Goal: Task Accomplishment & Management: Manage account settings

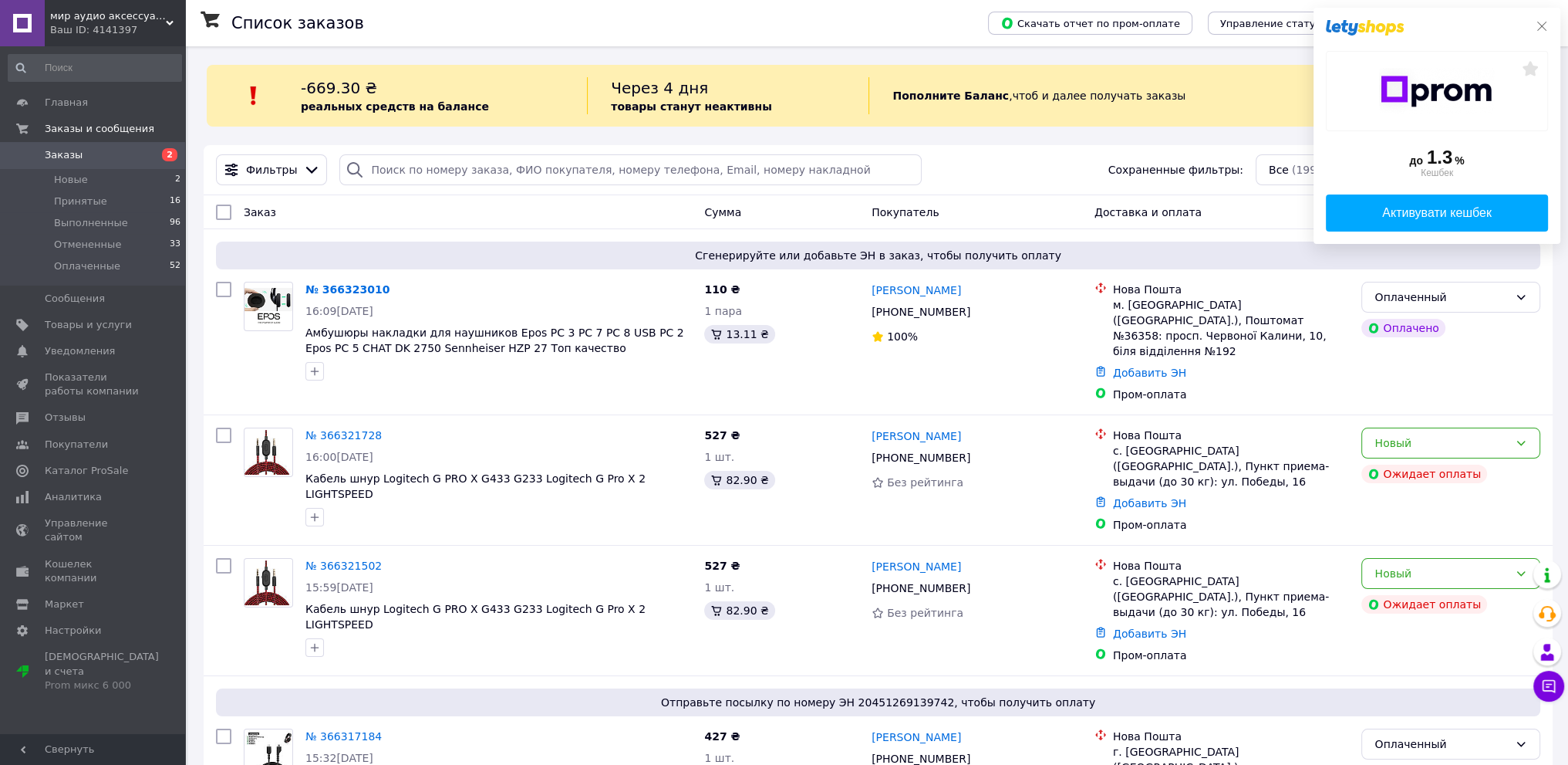
click at [1538, 26] on icon at bounding box center [1542, 26] width 12 height 12
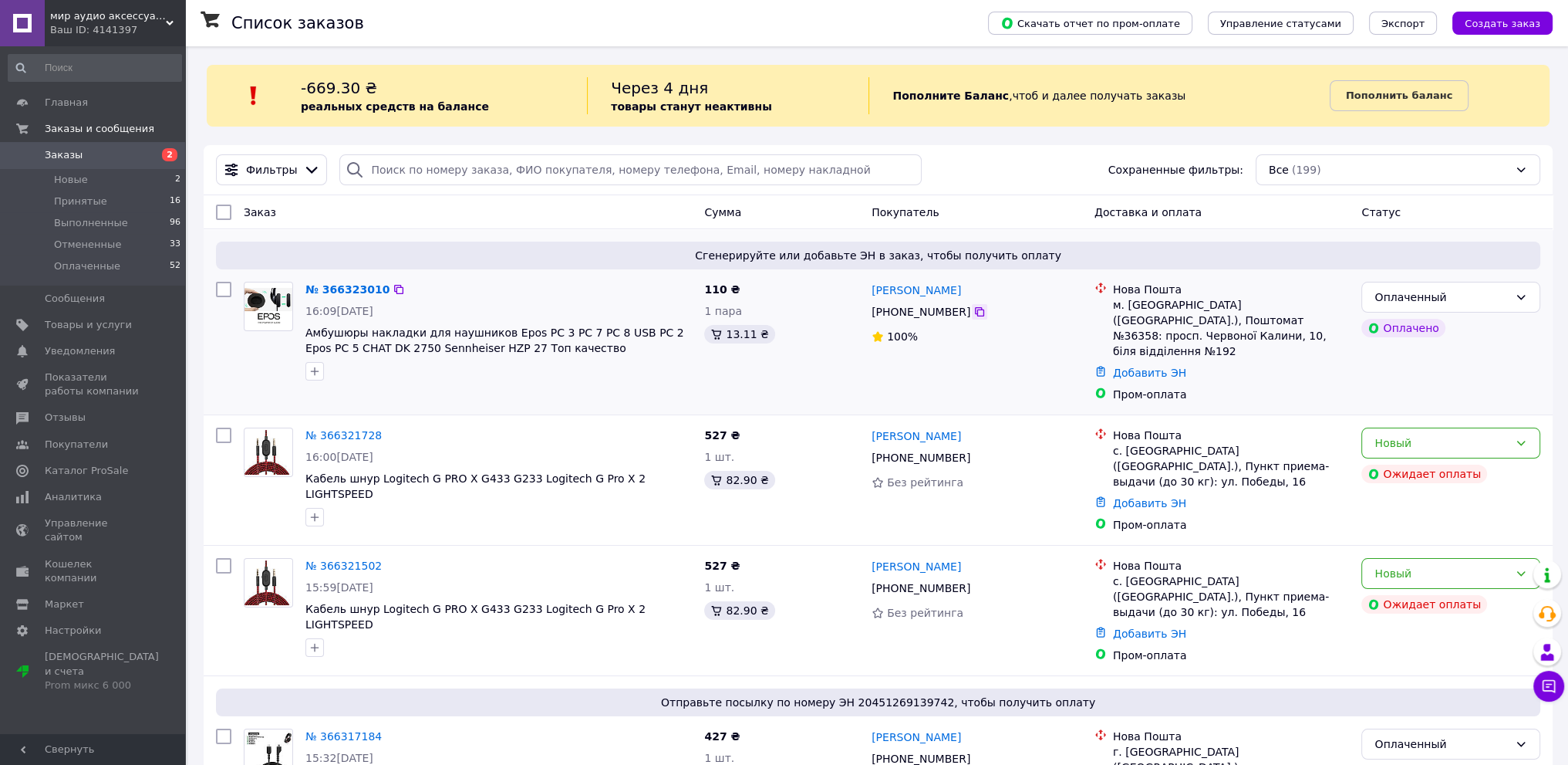
click at [974, 312] on icon at bounding box center [979, 312] width 9 height 9
drag, startPoint x: 1125, startPoint y: 554, endPoint x: 1188, endPoint y: 554, distance: 63.0
click at [1188, 573] on div "с. [GEOGRAPHIC_DATA] ([GEOGRAPHIC_DATA].), Пункт приема-выдачи (до 30 кг): ул. …" at bounding box center [1231, 596] width 236 height 46
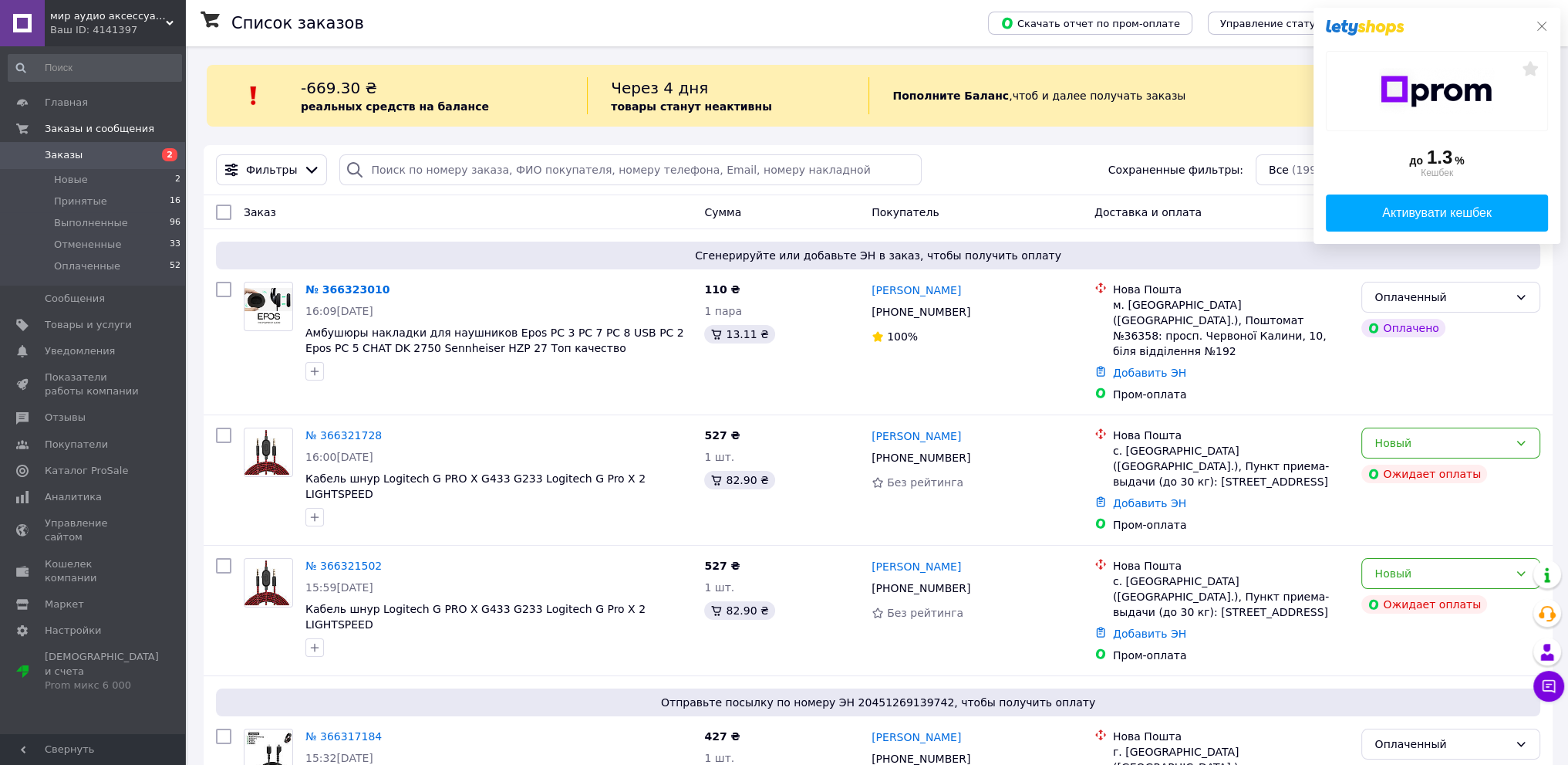
click at [1544, 21] on icon at bounding box center [1542, 26] width 12 height 12
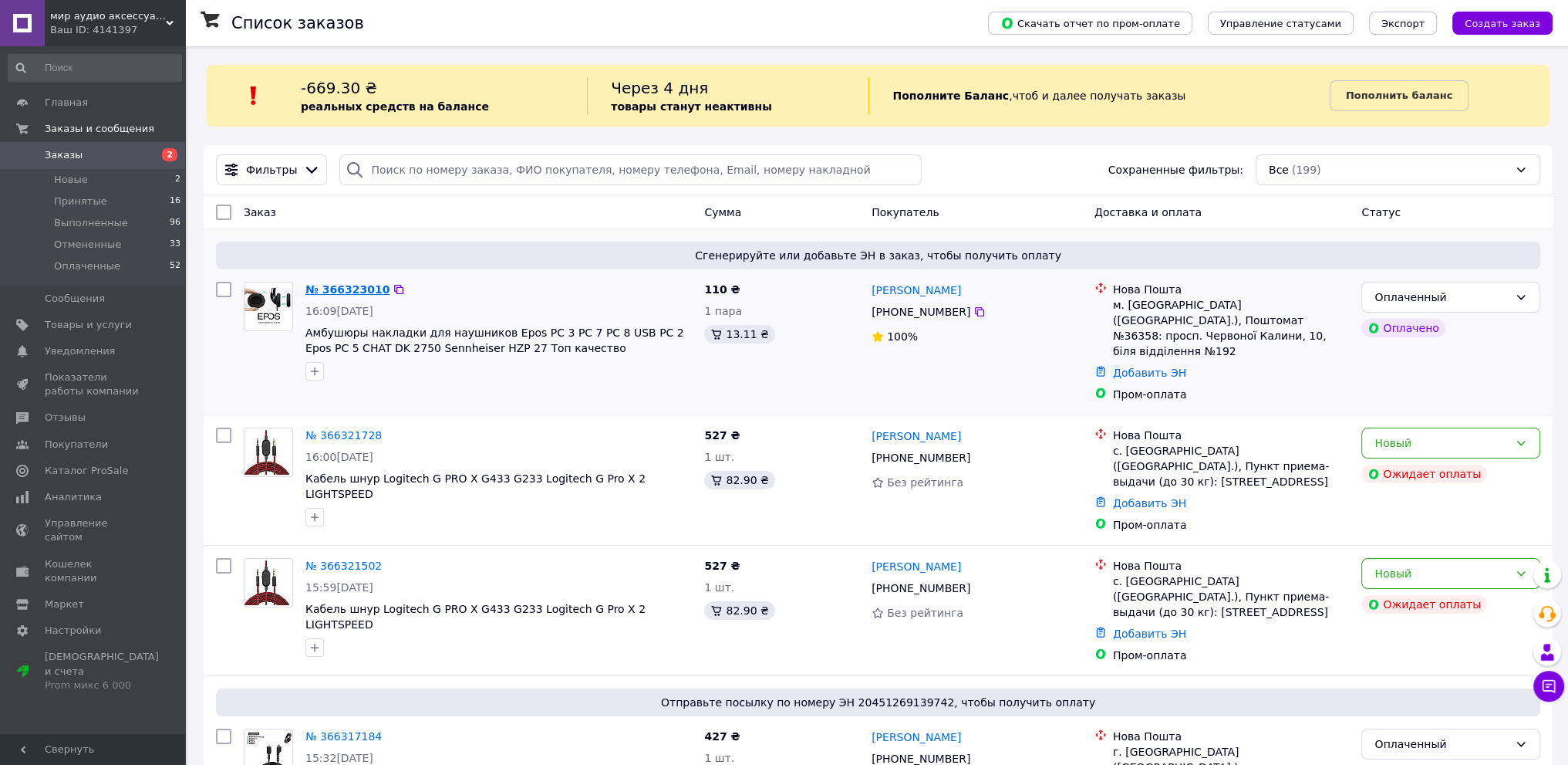
click at [325, 287] on link "№ 366323010" at bounding box center [347, 288] width 84 height 12
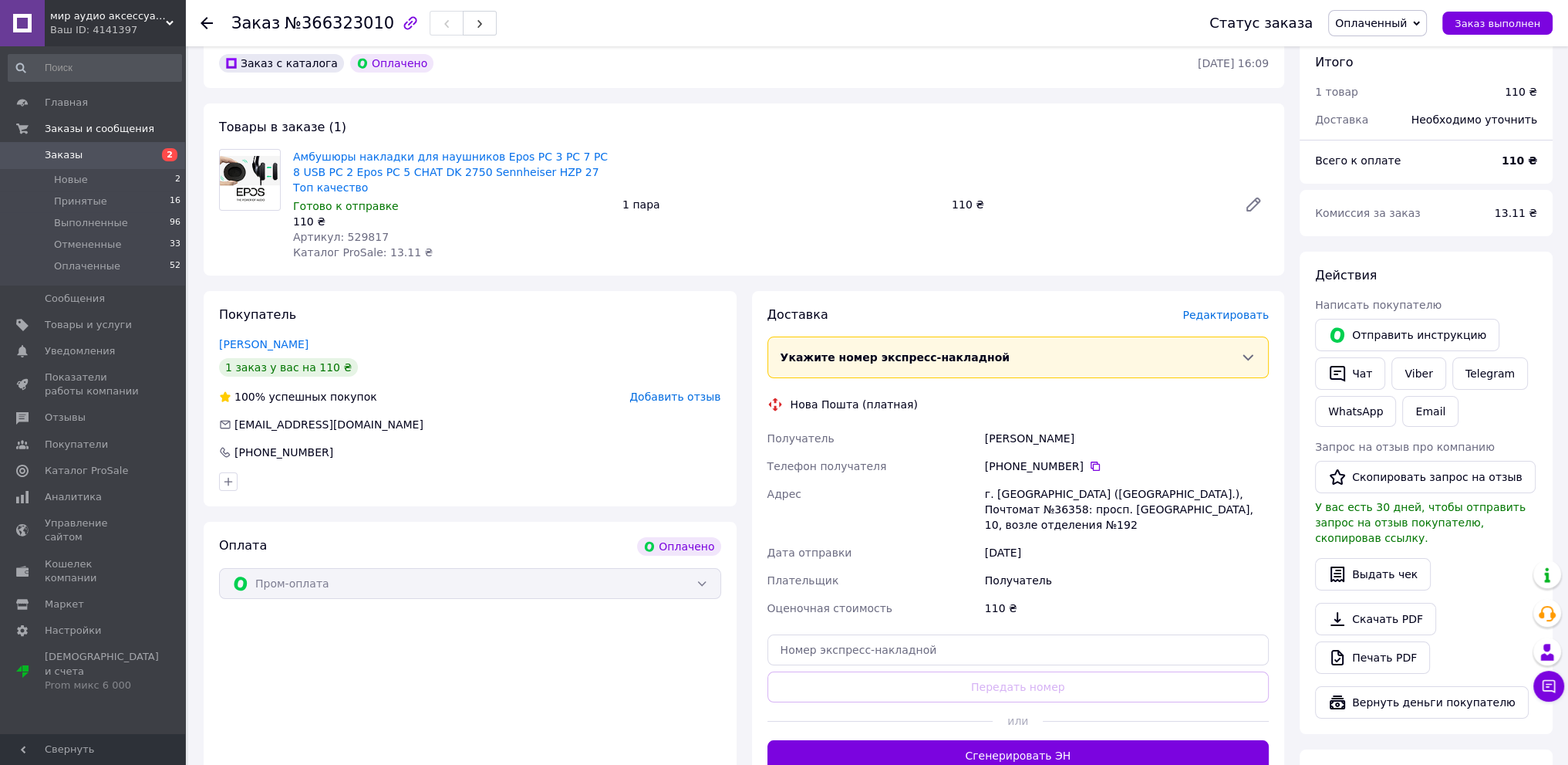
scroll to position [232, 0]
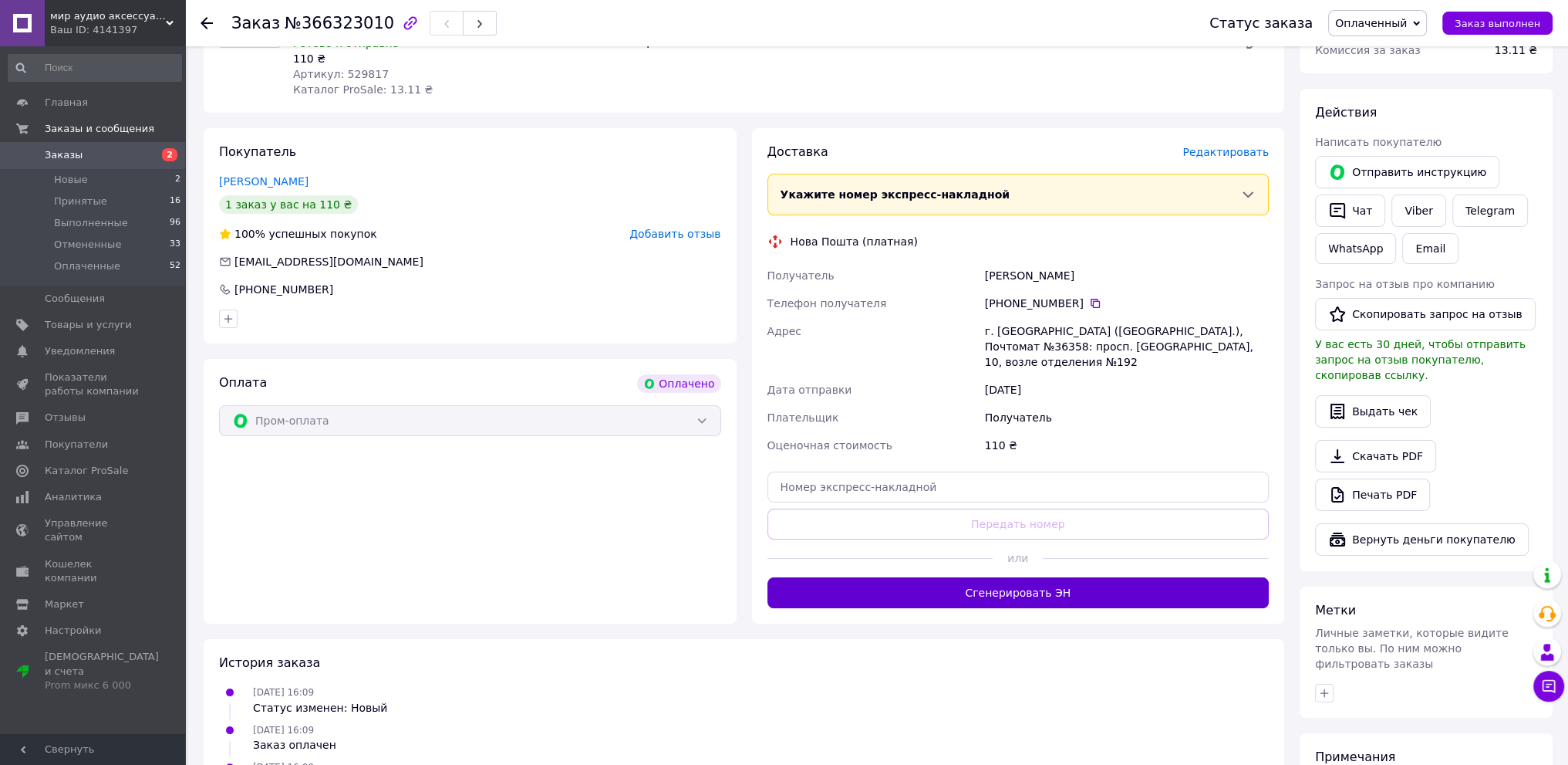
click at [1042, 587] on button "Сгенерировать ЭН" at bounding box center [1018, 592] width 502 height 31
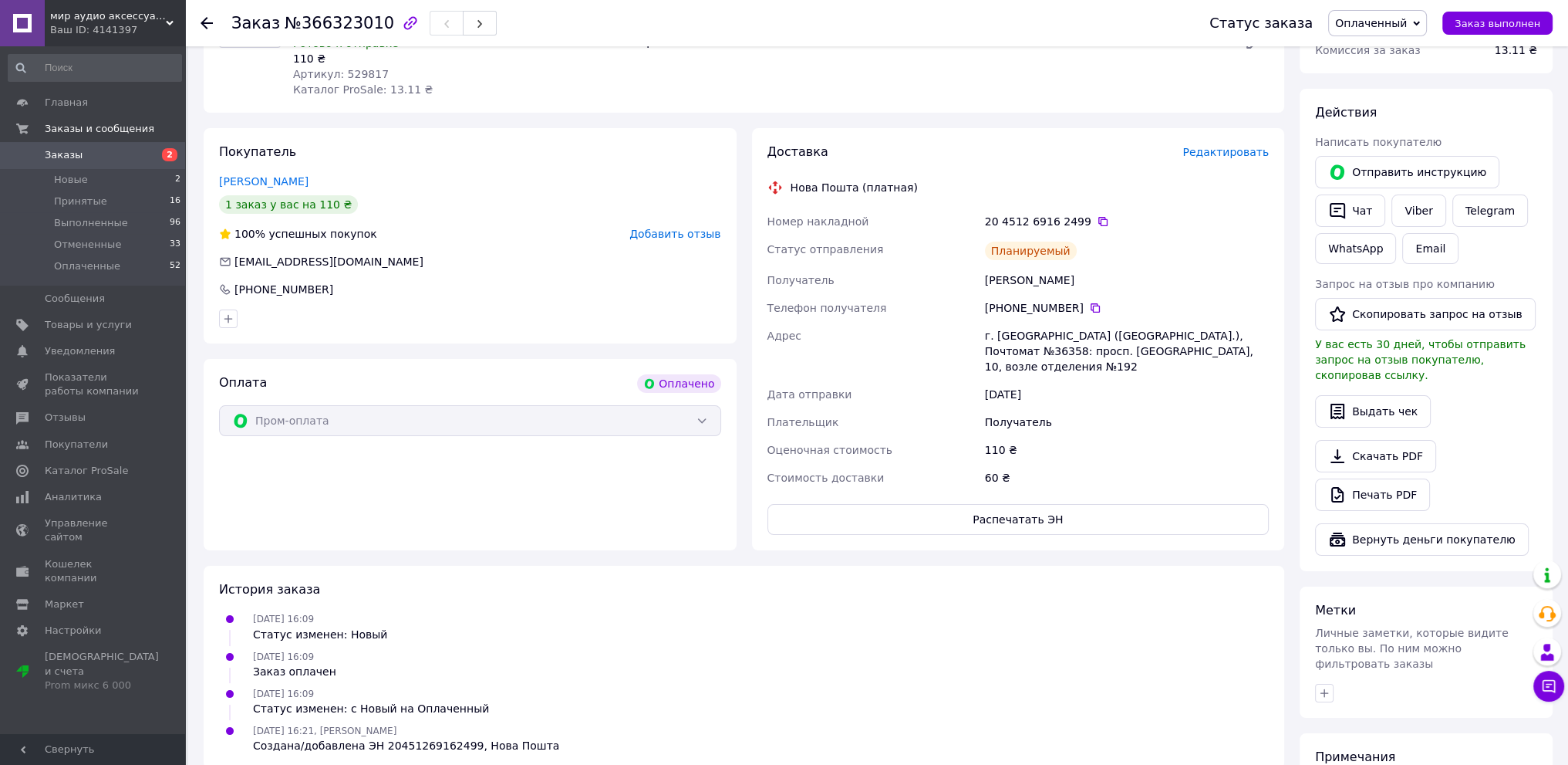
click at [51, 153] on span "Заказы" at bounding box center [63, 155] width 38 height 14
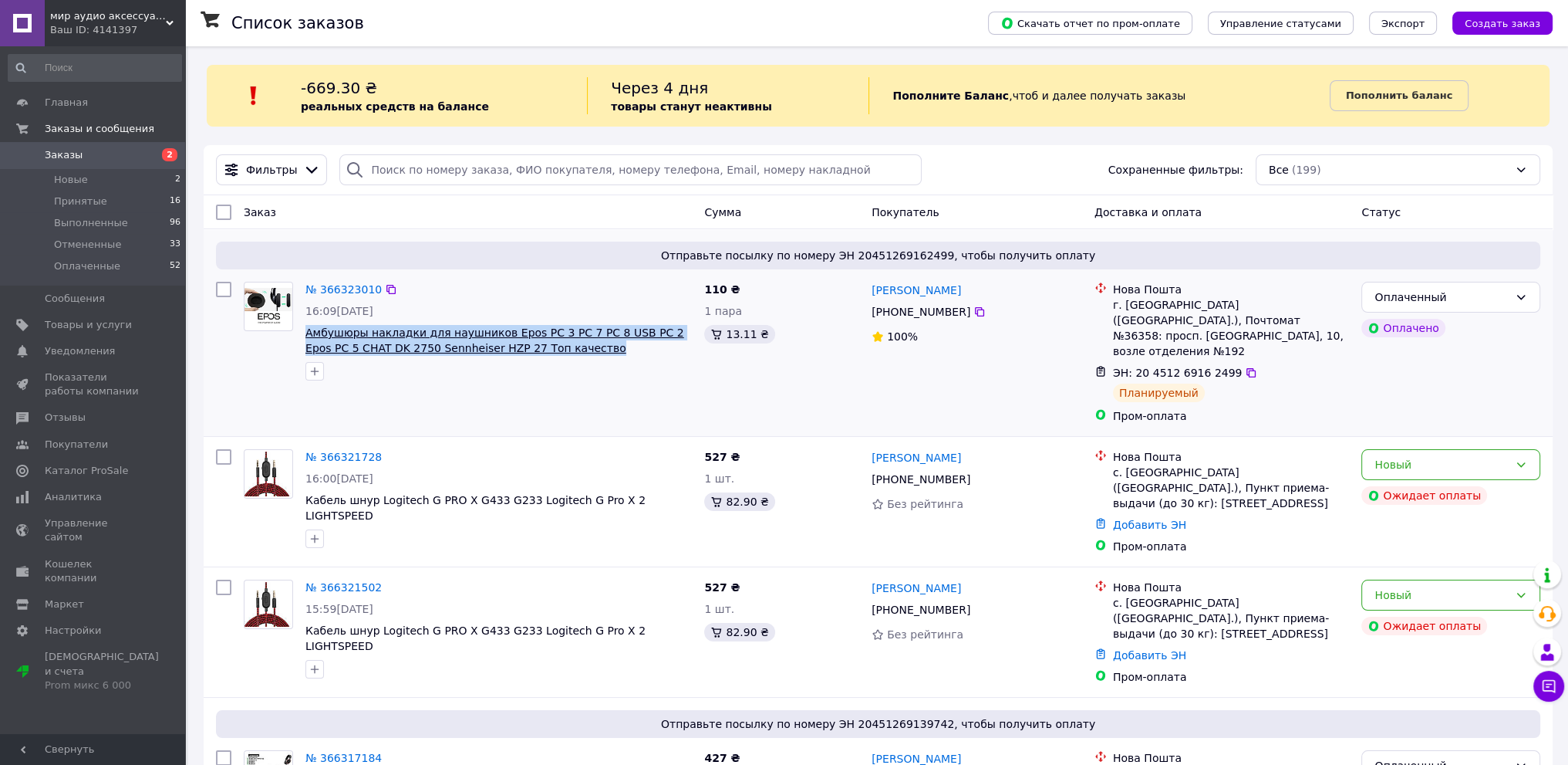
drag, startPoint x: 519, startPoint y: 348, endPoint x: 307, endPoint y: 339, distance: 212.2
click at [307, 339] on span "Амбушюры накладки для наушников Epos PC 3 PC 7 PC 8 USB PC 2 Epos PC 5 CHAT DK …" at bounding box center [498, 340] width 387 height 31
copy span "Амбушюры накладки для наушников Epos PC 3 PC 7 PC 8 USB PC 2 Epos PC 5 CHAT DK …"
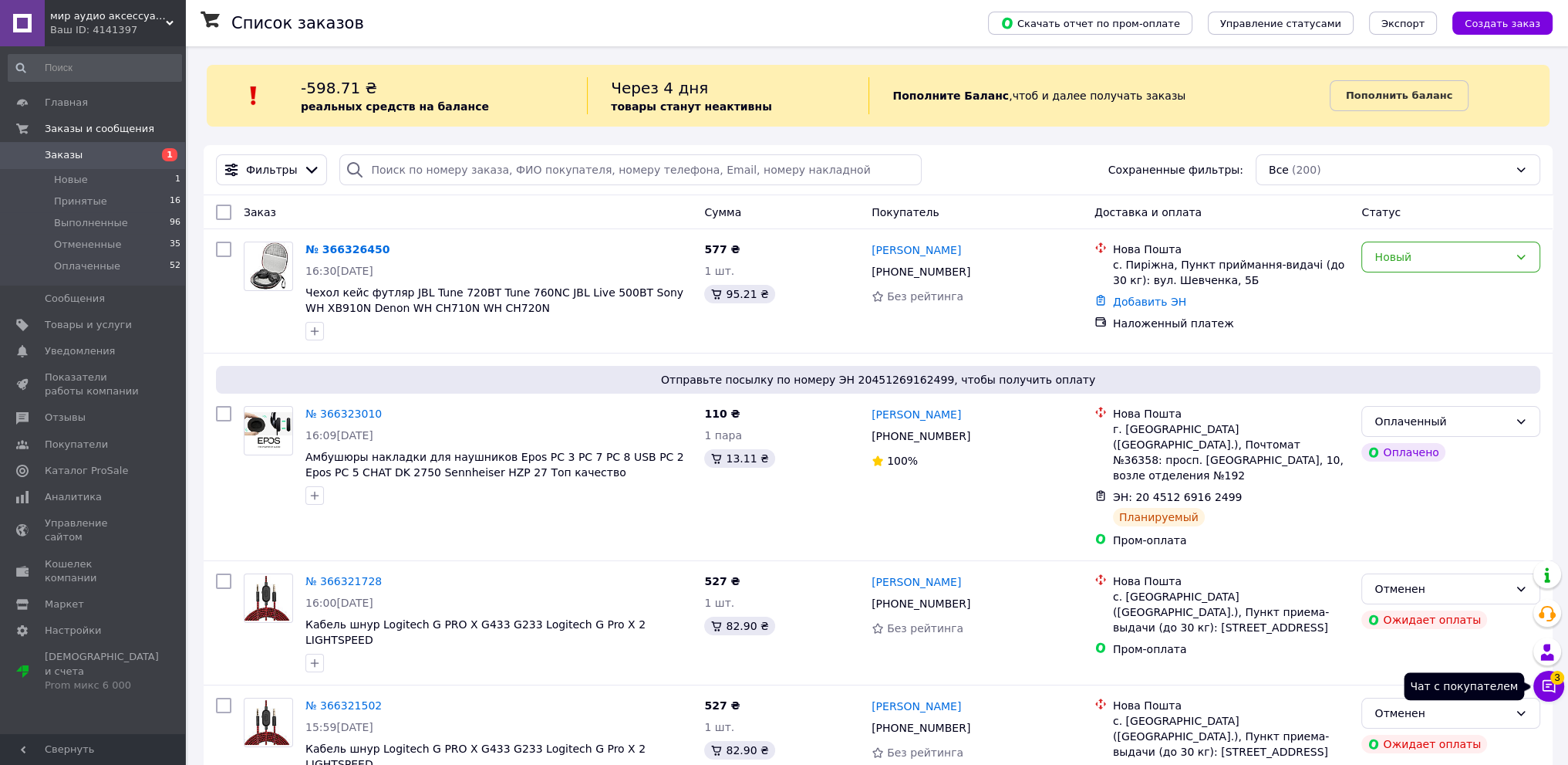
click at [1555, 686] on icon at bounding box center [1548, 686] width 15 height 15
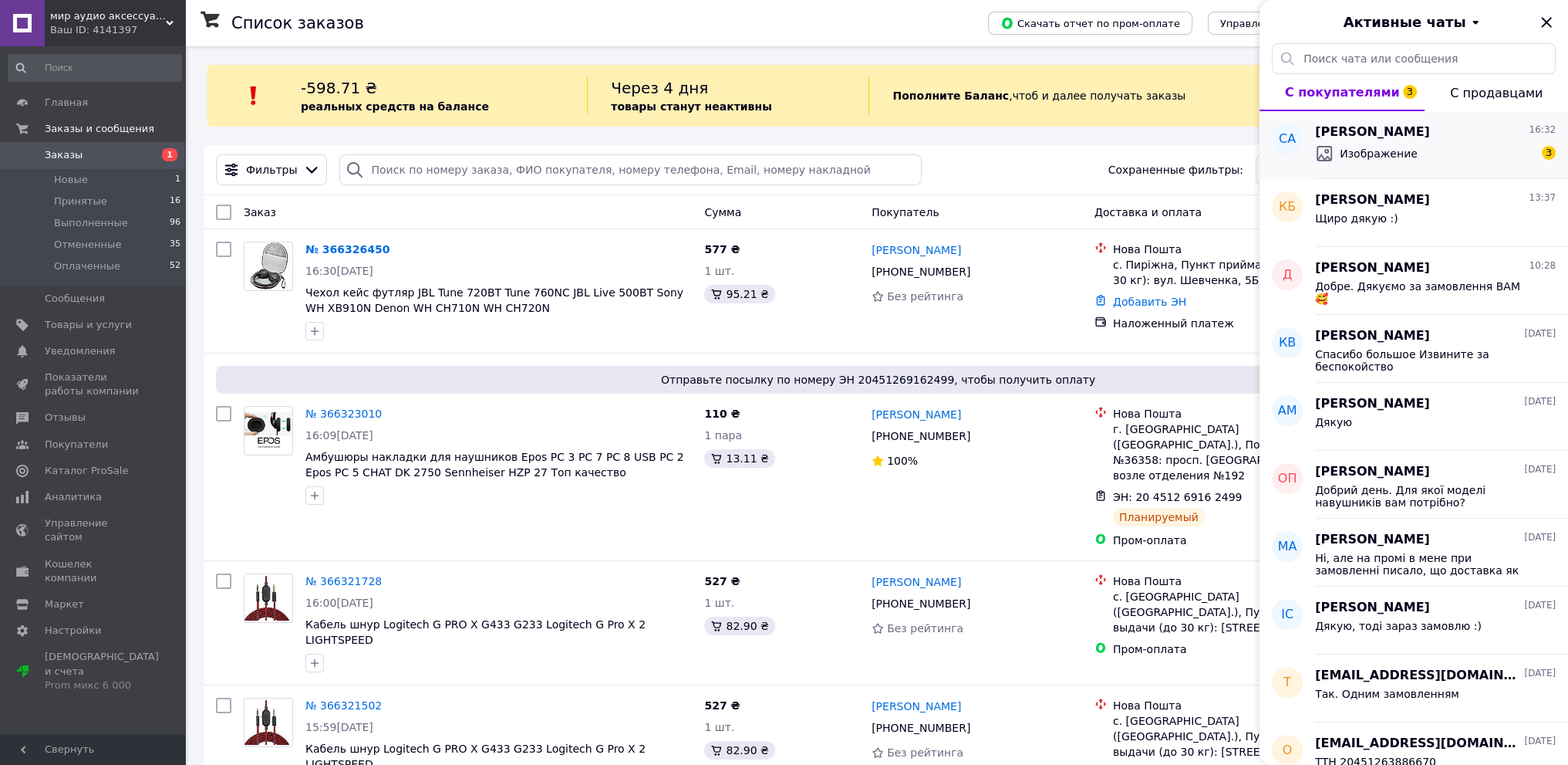
click at [1412, 146] on div "Изображение 3" at bounding box center [1435, 153] width 241 height 25
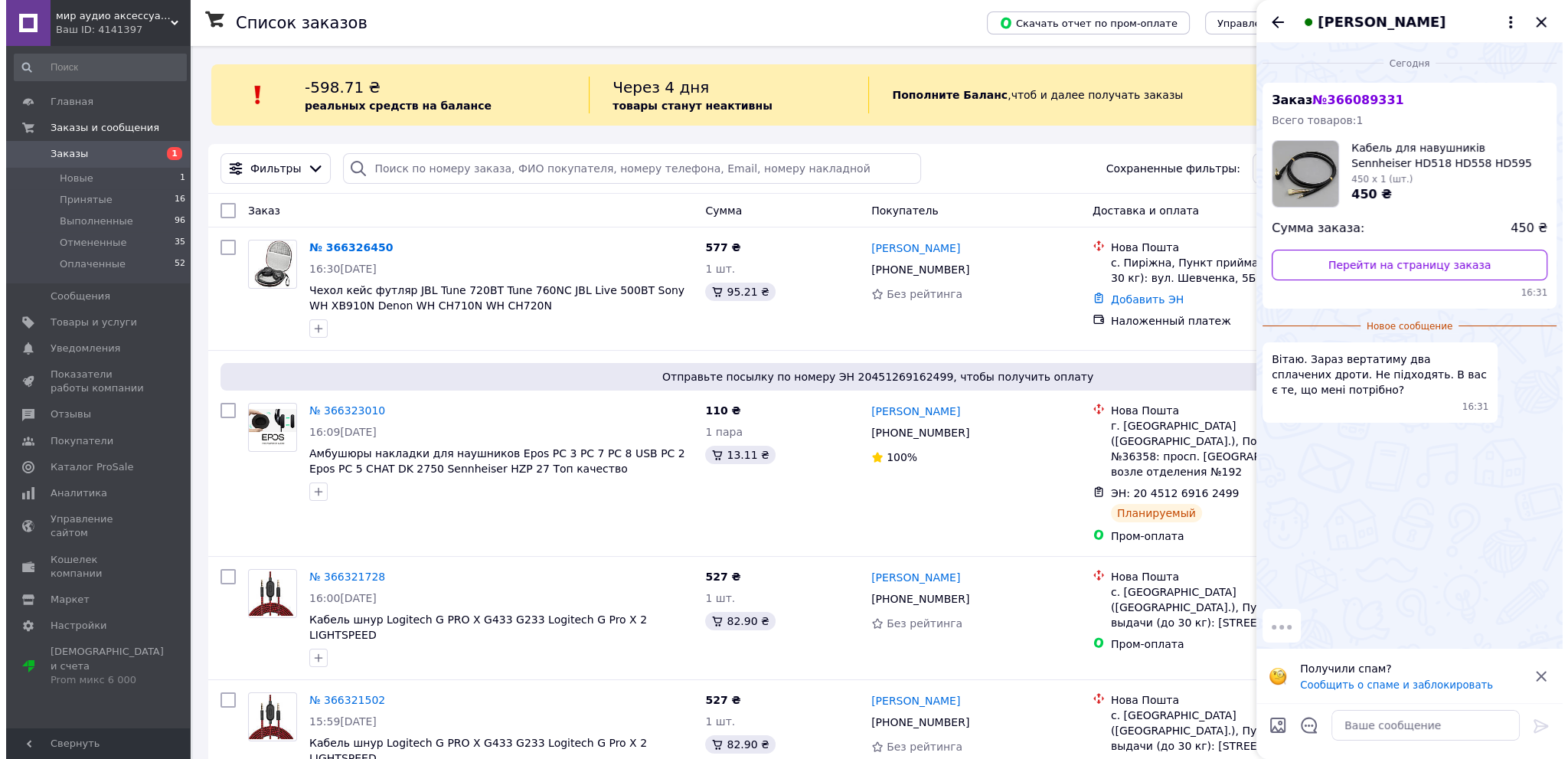
scroll to position [64, 0]
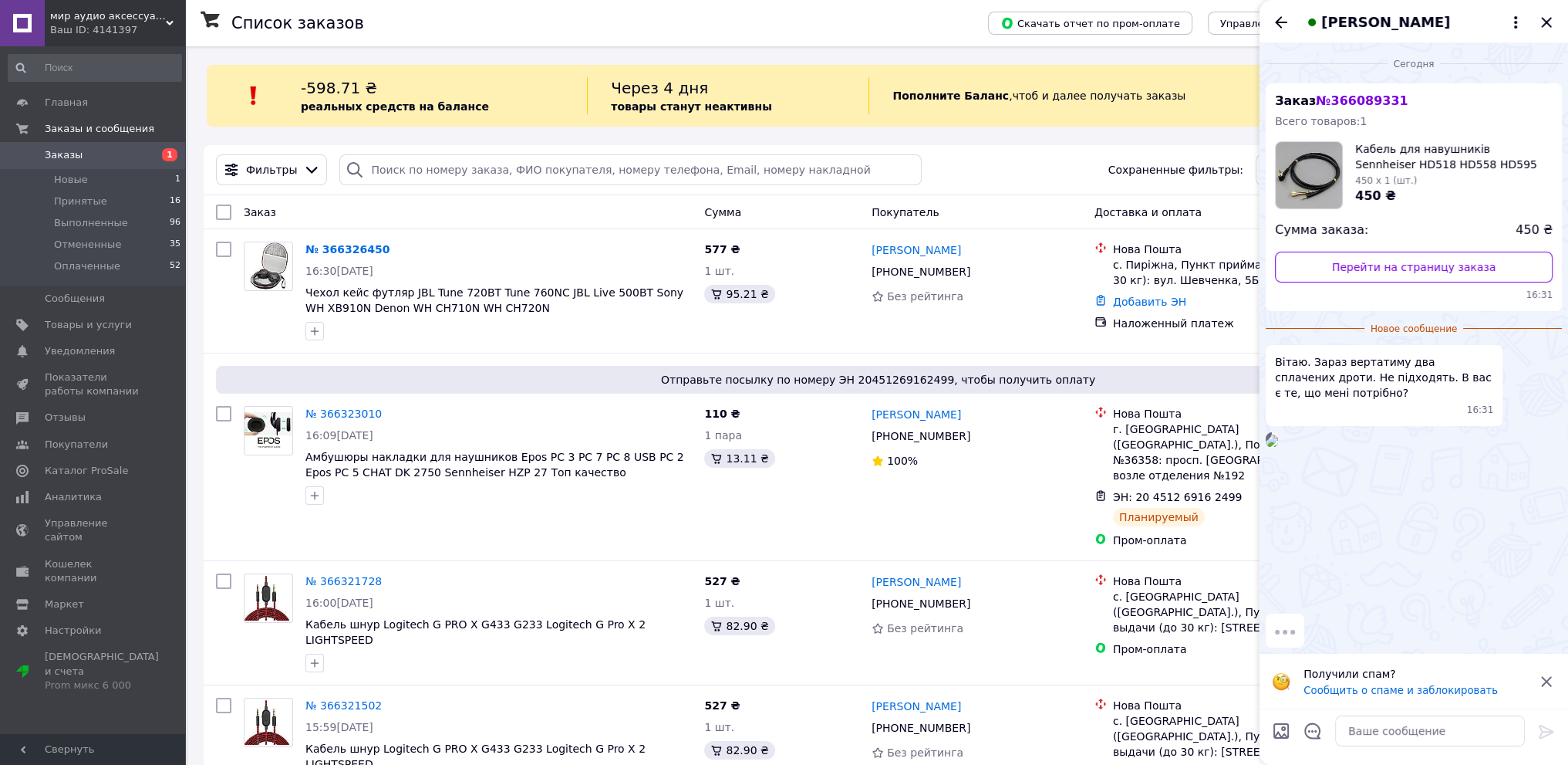
click at [1278, 446] on img at bounding box center [1271, 440] width 12 height 12
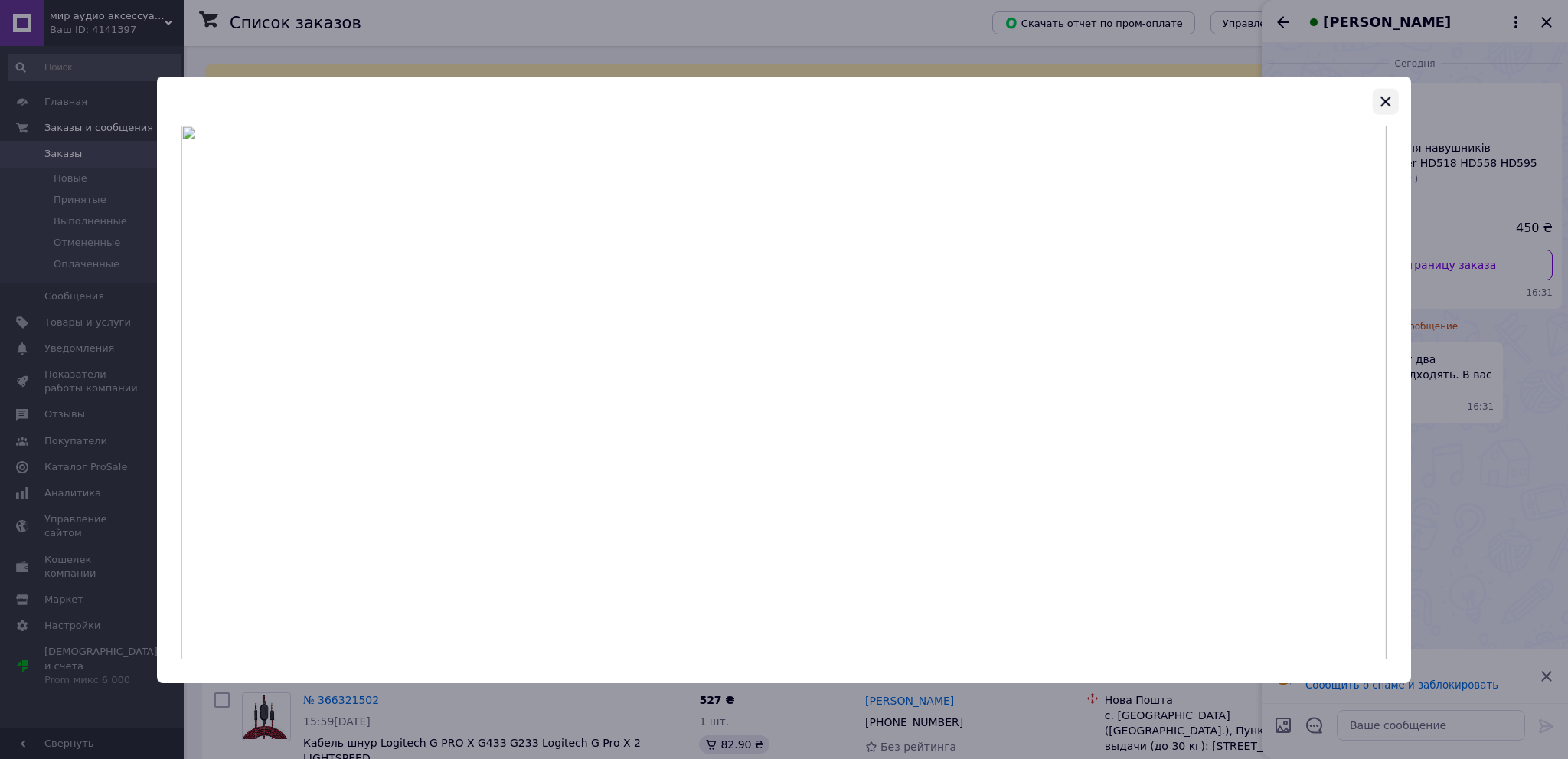
click at [1385, 100] on icon "button" at bounding box center [1386, 101] width 10 height 10
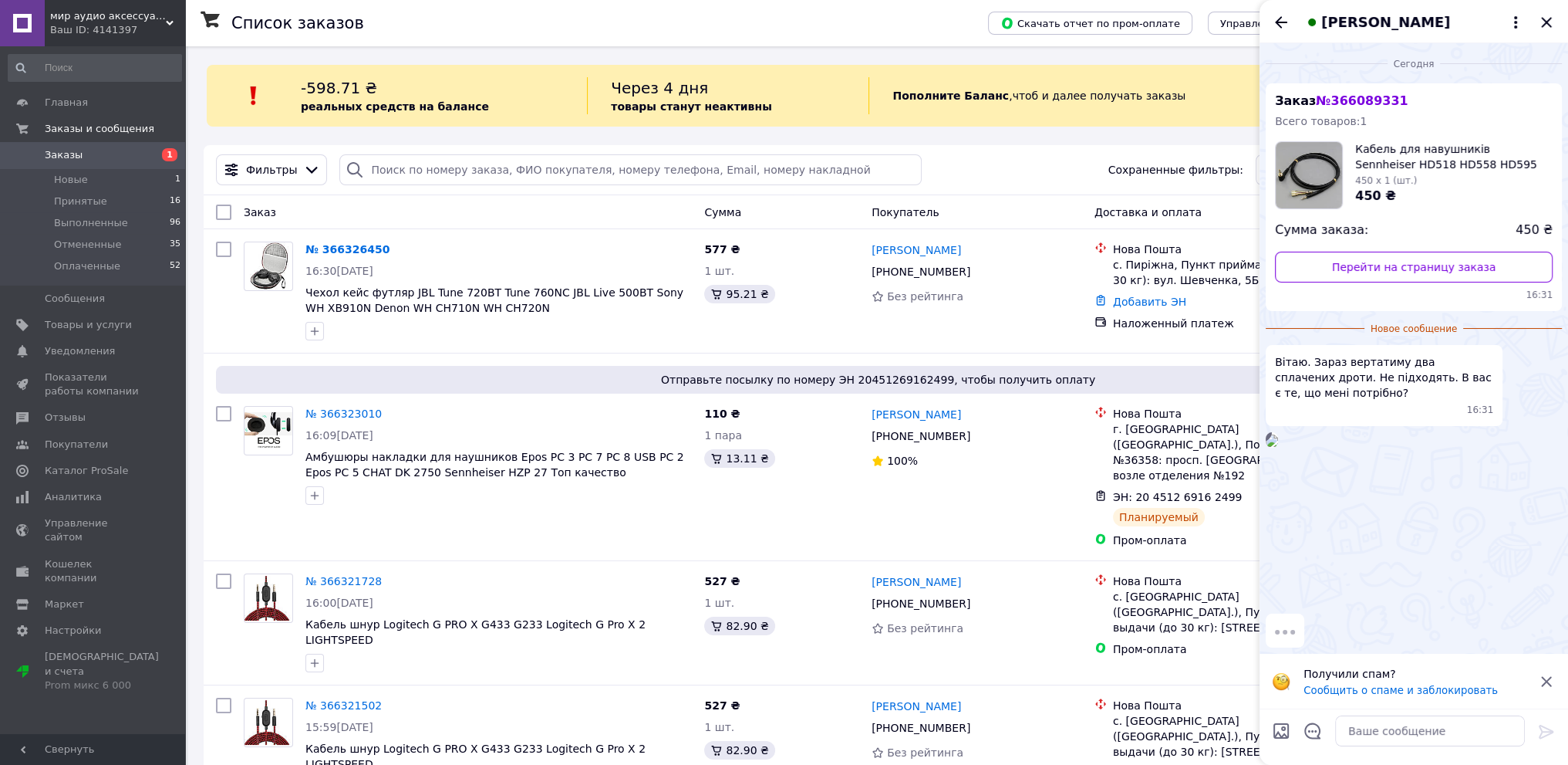
click at [1548, 687] on icon at bounding box center [1546, 682] width 19 height 19
click at [1278, 446] on img at bounding box center [1271, 440] width 12 height 12
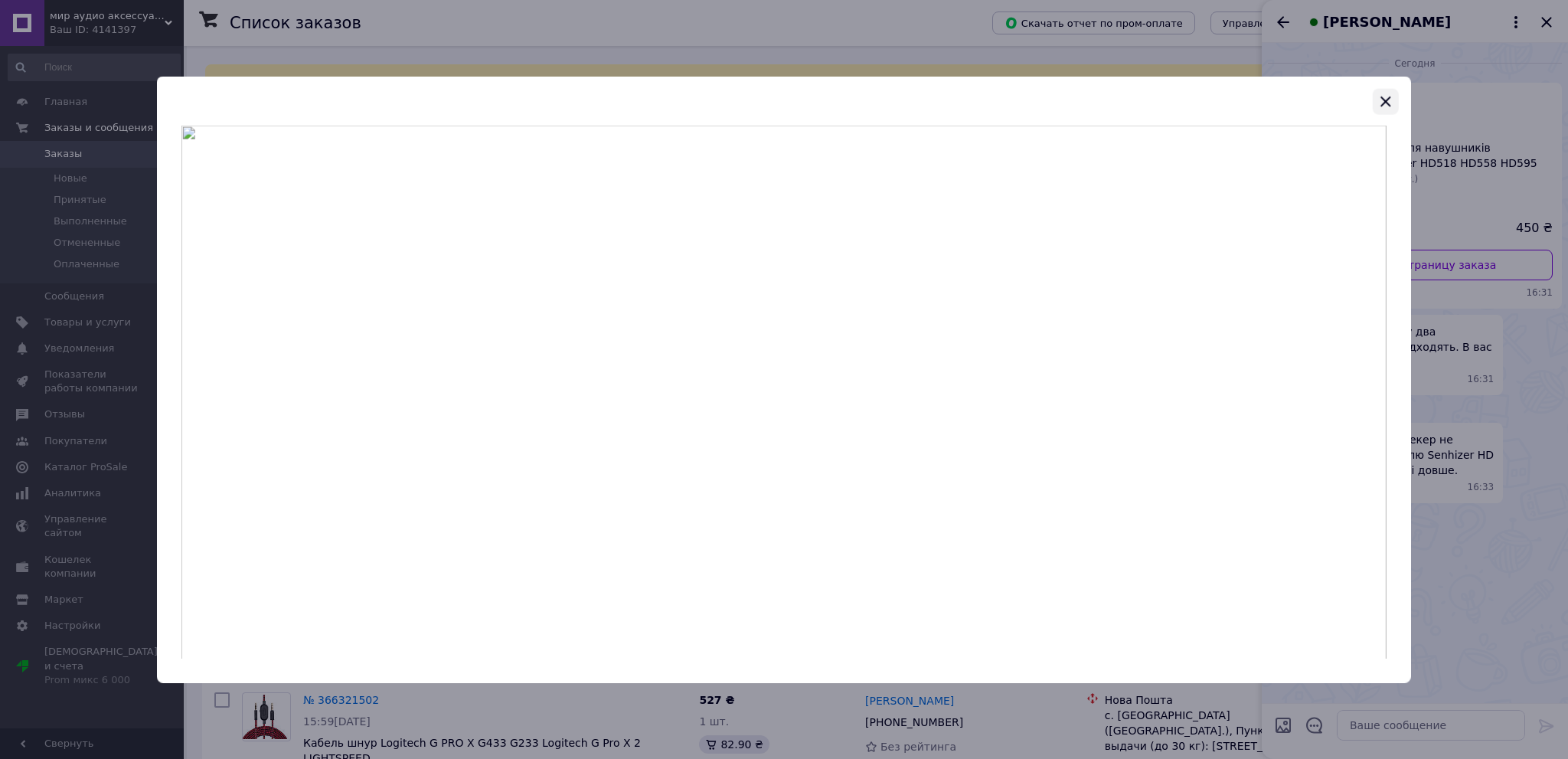
click at [1387, 105] on icon "button" at bounding box center [1386, 101] width 19 height 19
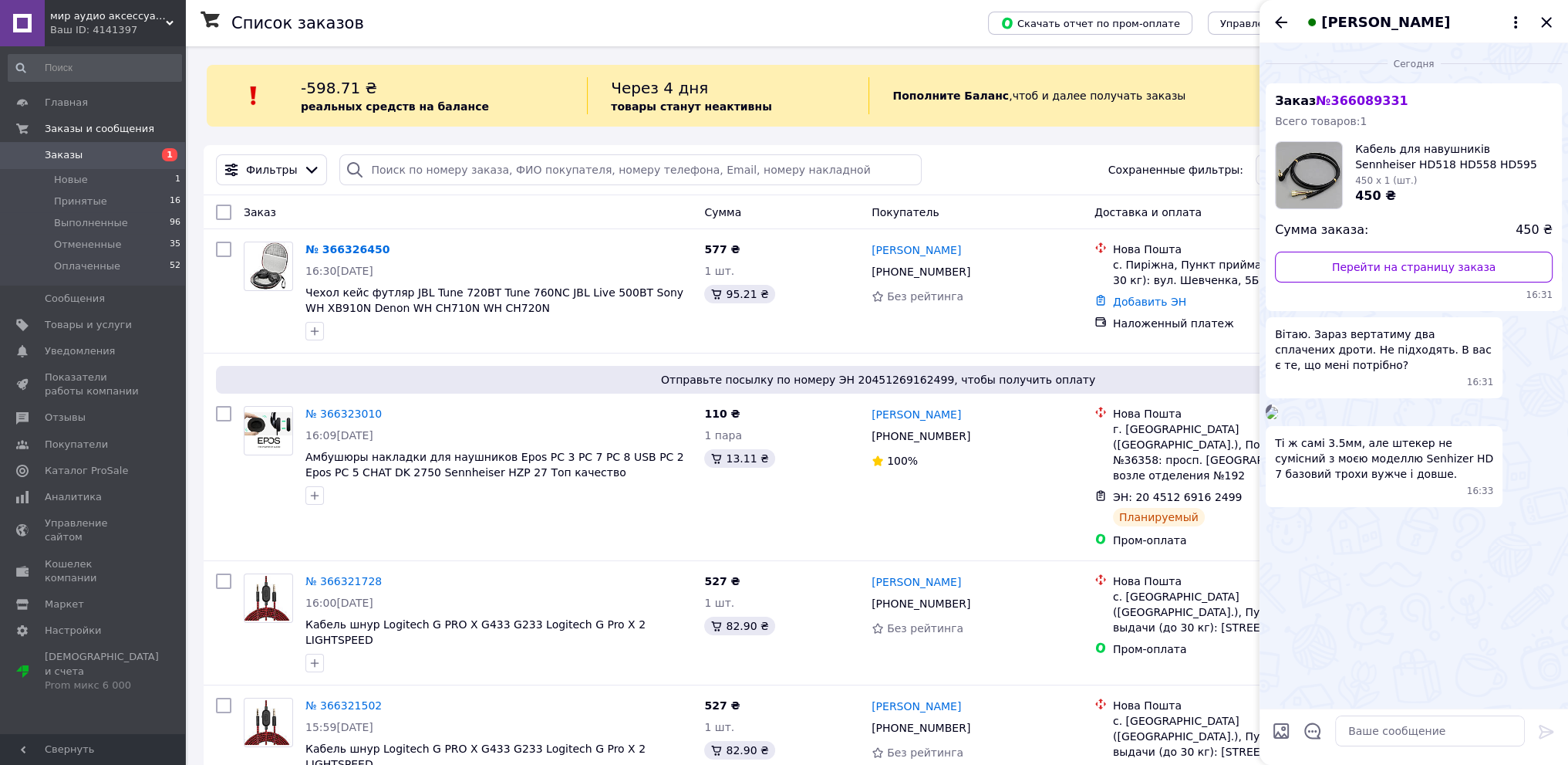
scroll to position [20, 0]
click at [1278, 419] on img at bounding box center [1271, 412] width 12 height 12
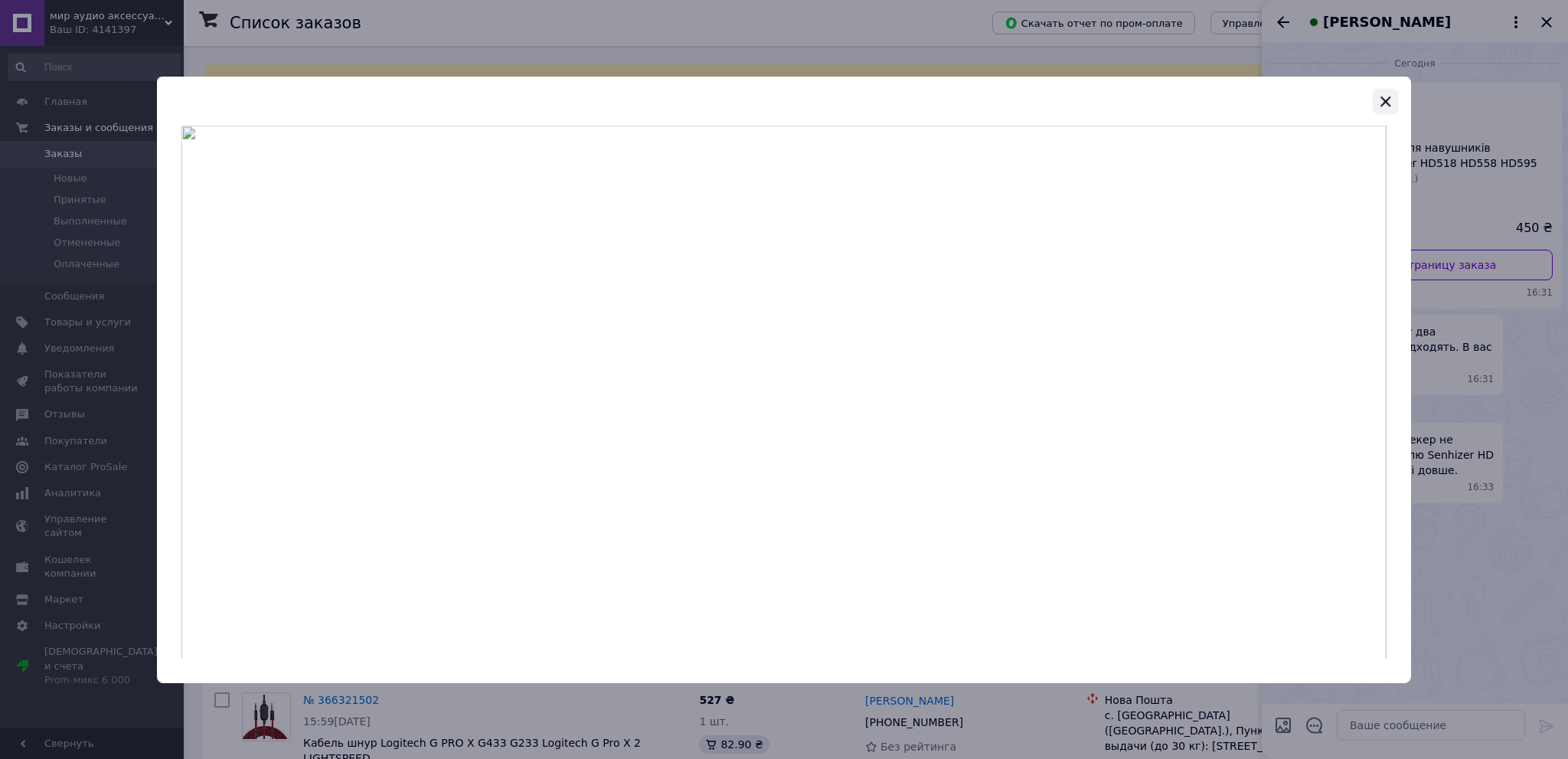
click at [1391, 101] on icon "button" at bounding box center [1386, 101] width 19 height 19
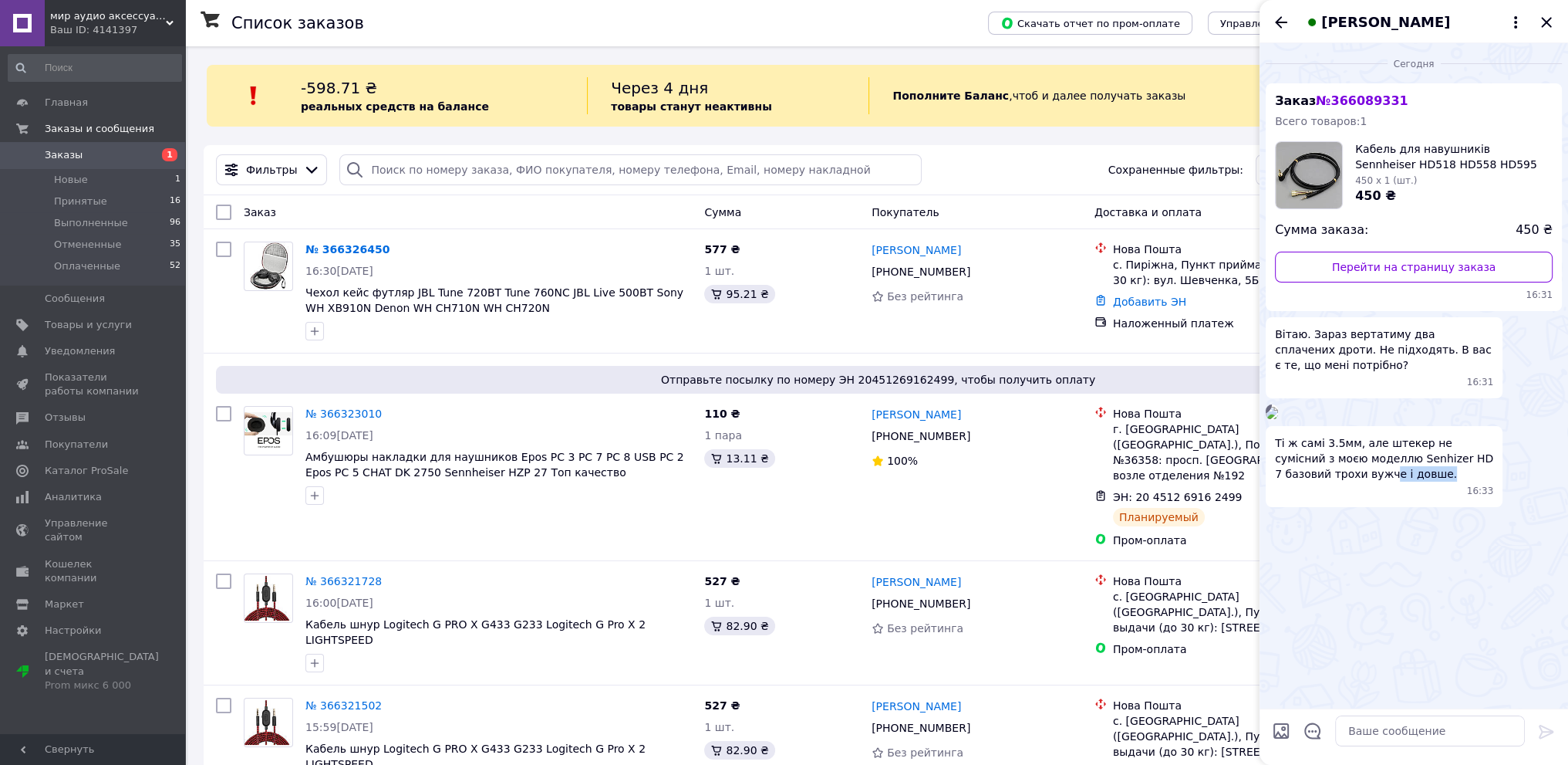
drag, startPoint x: 1330, startPoint y: 672, endPoint x: 1431, endPoint y: 668, distance: 101.1
click at [1431, 481] on span "Ті ж самі 3.5мм, але штекер не сумісний з моєю моделлю Senhizer HD 7 базовий тр…" at bounding box center [1384, 458] width 218 height 46
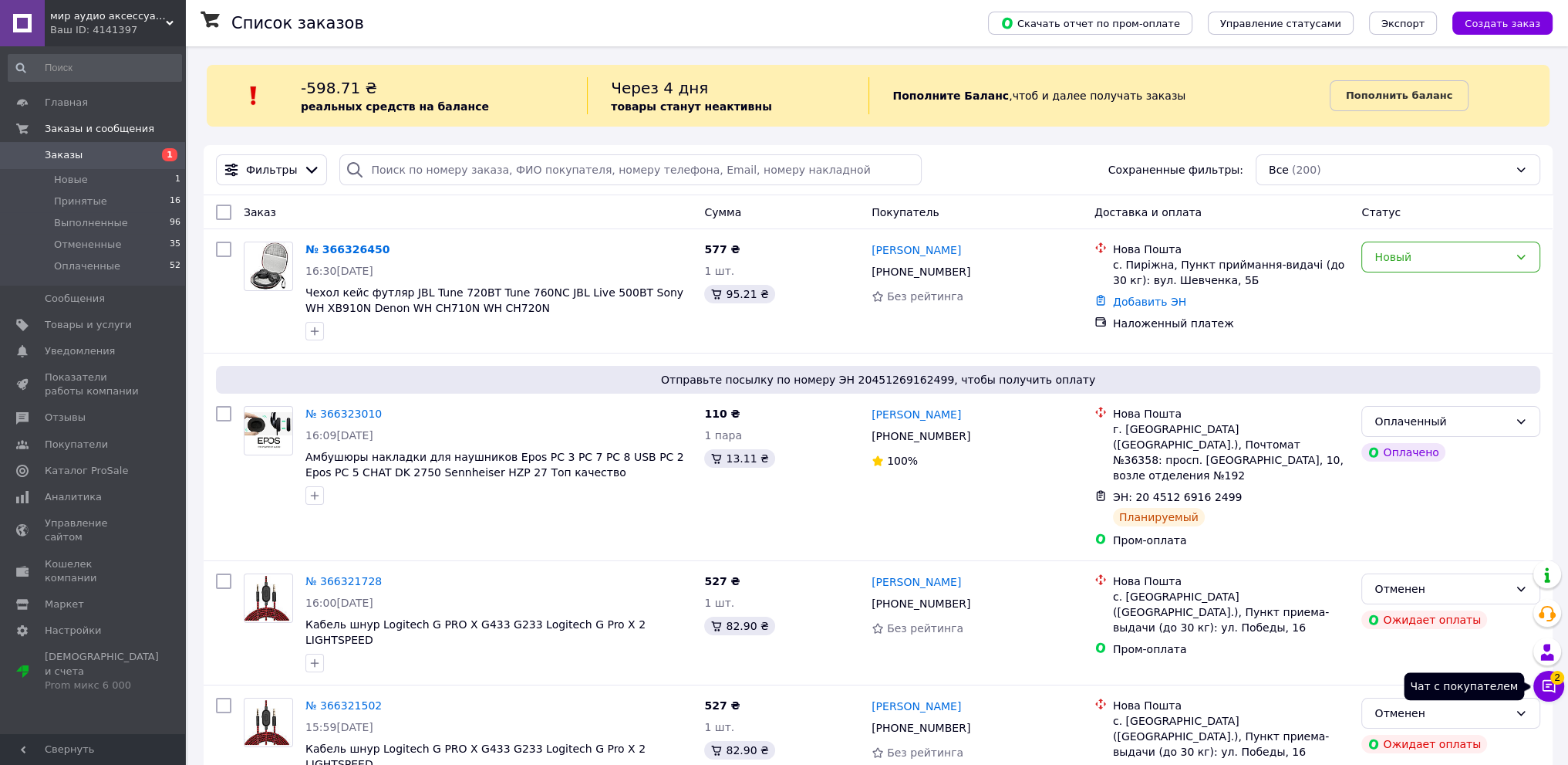
click at [1543, 687] on icon at bounding box center [1548, 686] width 15 height 15
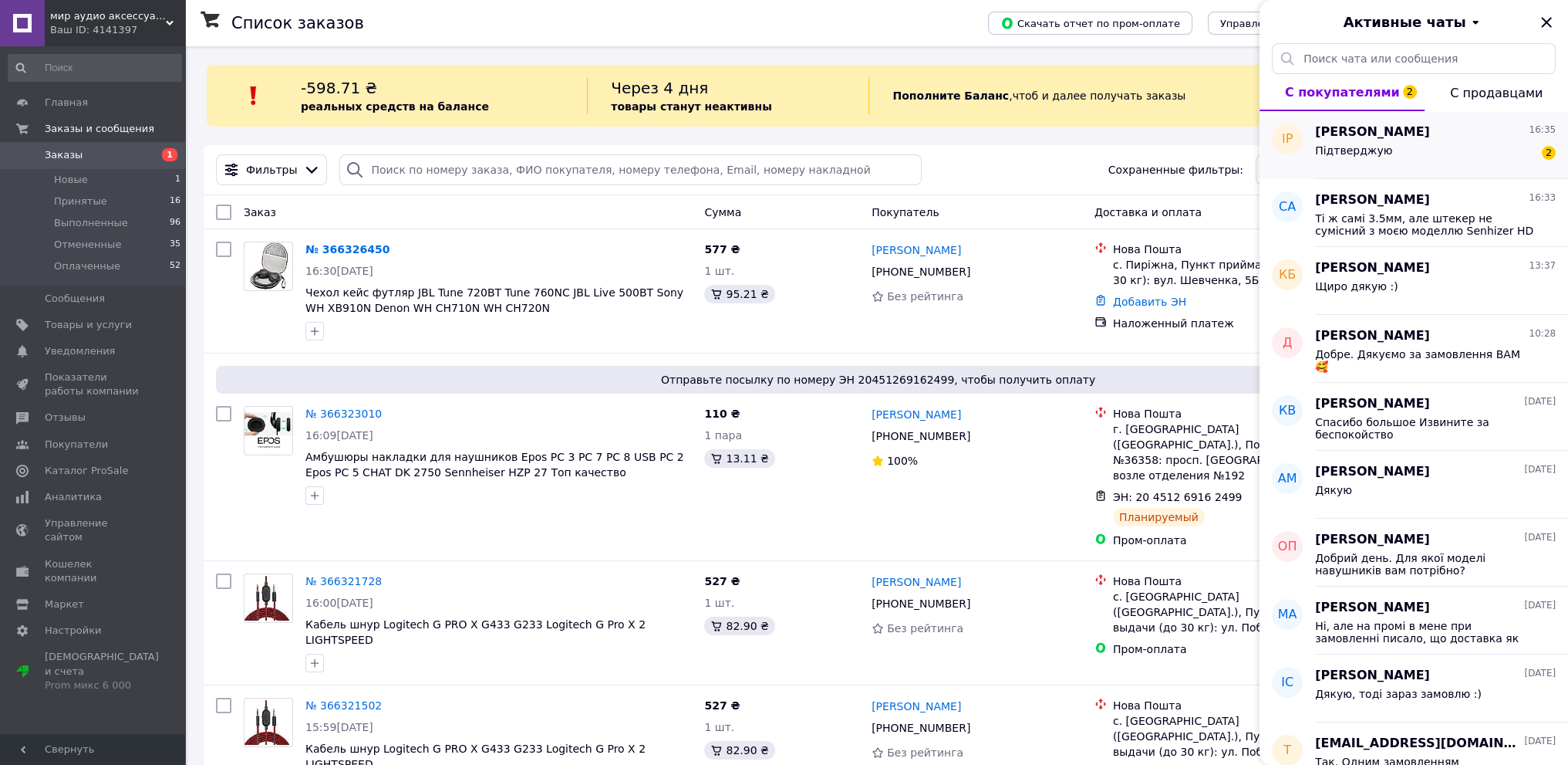
click at [1386, 161] on div "Підтверджую 2" at bounding box center [1435, 153] width 241 height 25
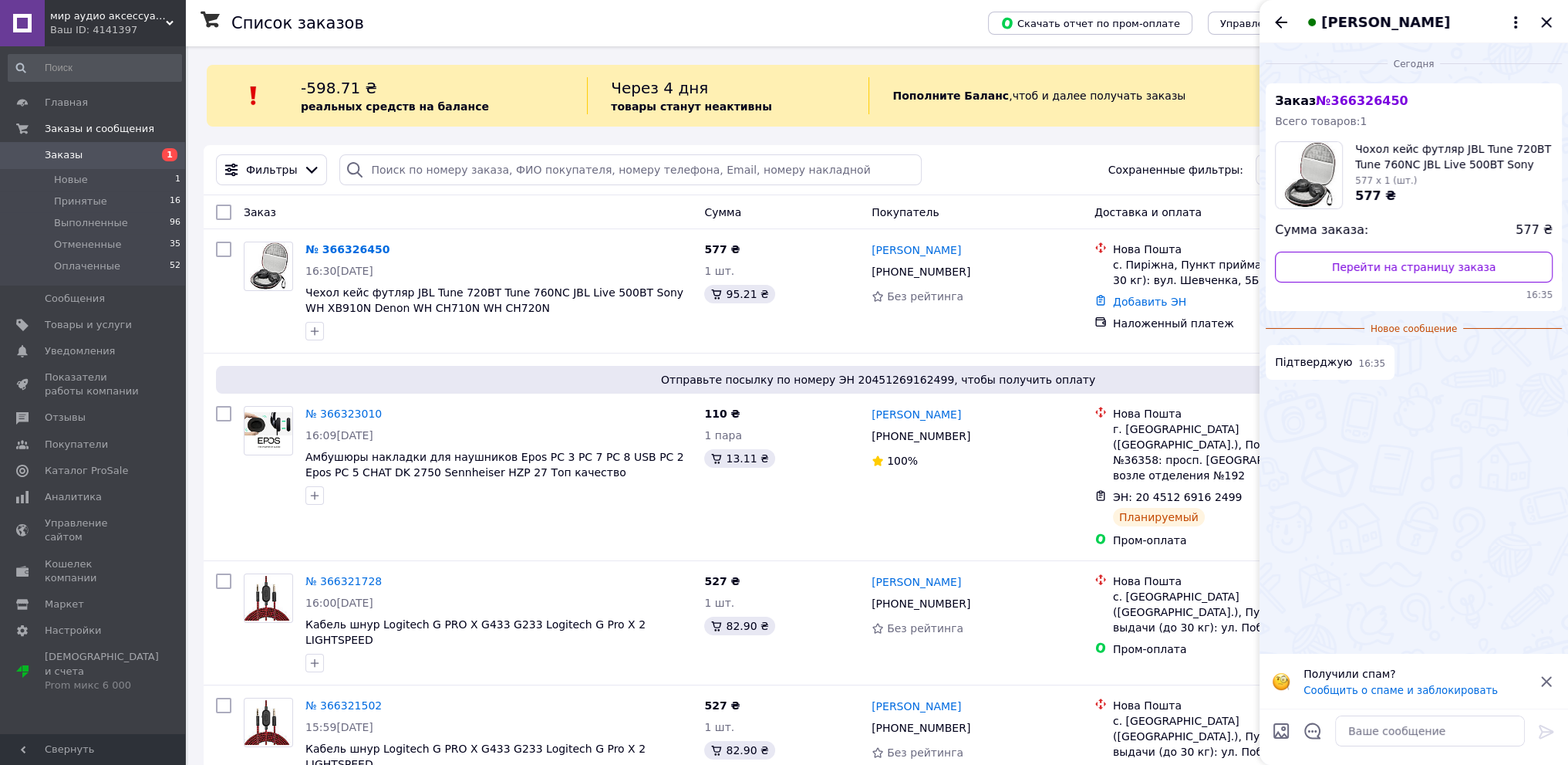
click at [1545, 681] on icon at bounding box center [1546, 682] width 19 height 19
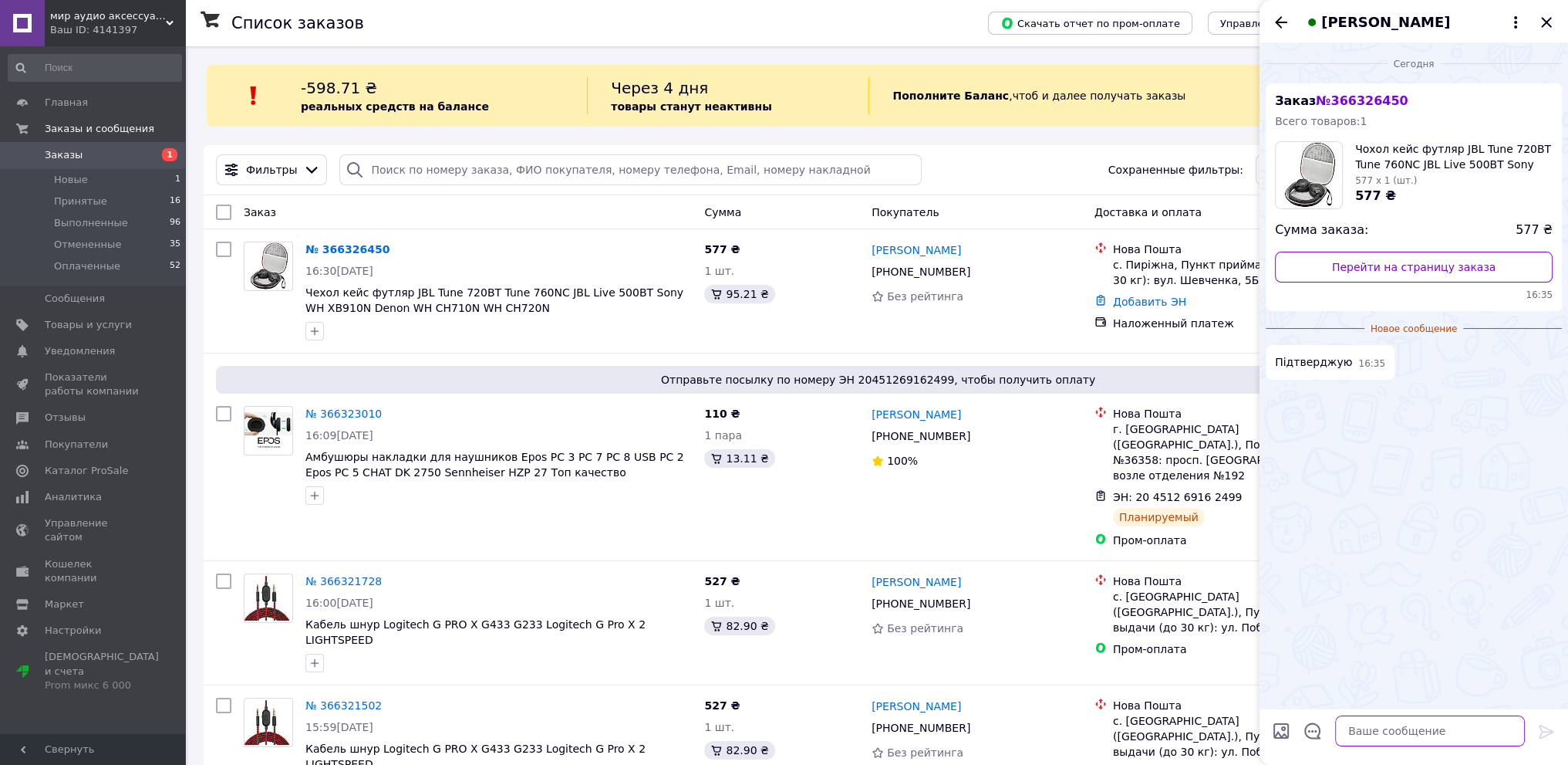
click at [1415, 727] on textarea at bounding box center [1429, 730] width 190 height 31
type textarea "Доброго дня. Яка модель навушників у вас?"
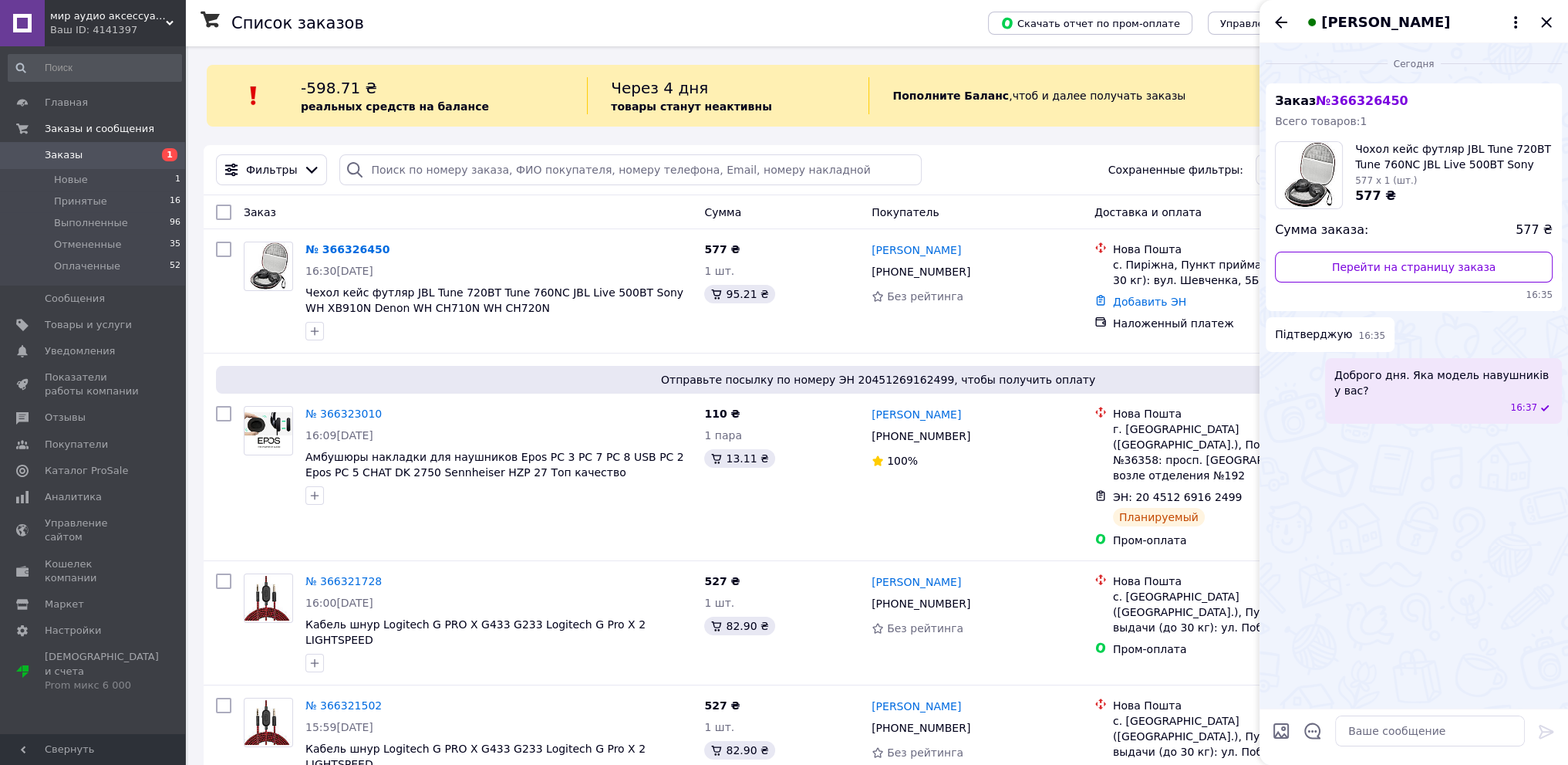
click at [1278, 22] on icon "Назад" at bounding box center [1281, 22] width 12 height 11
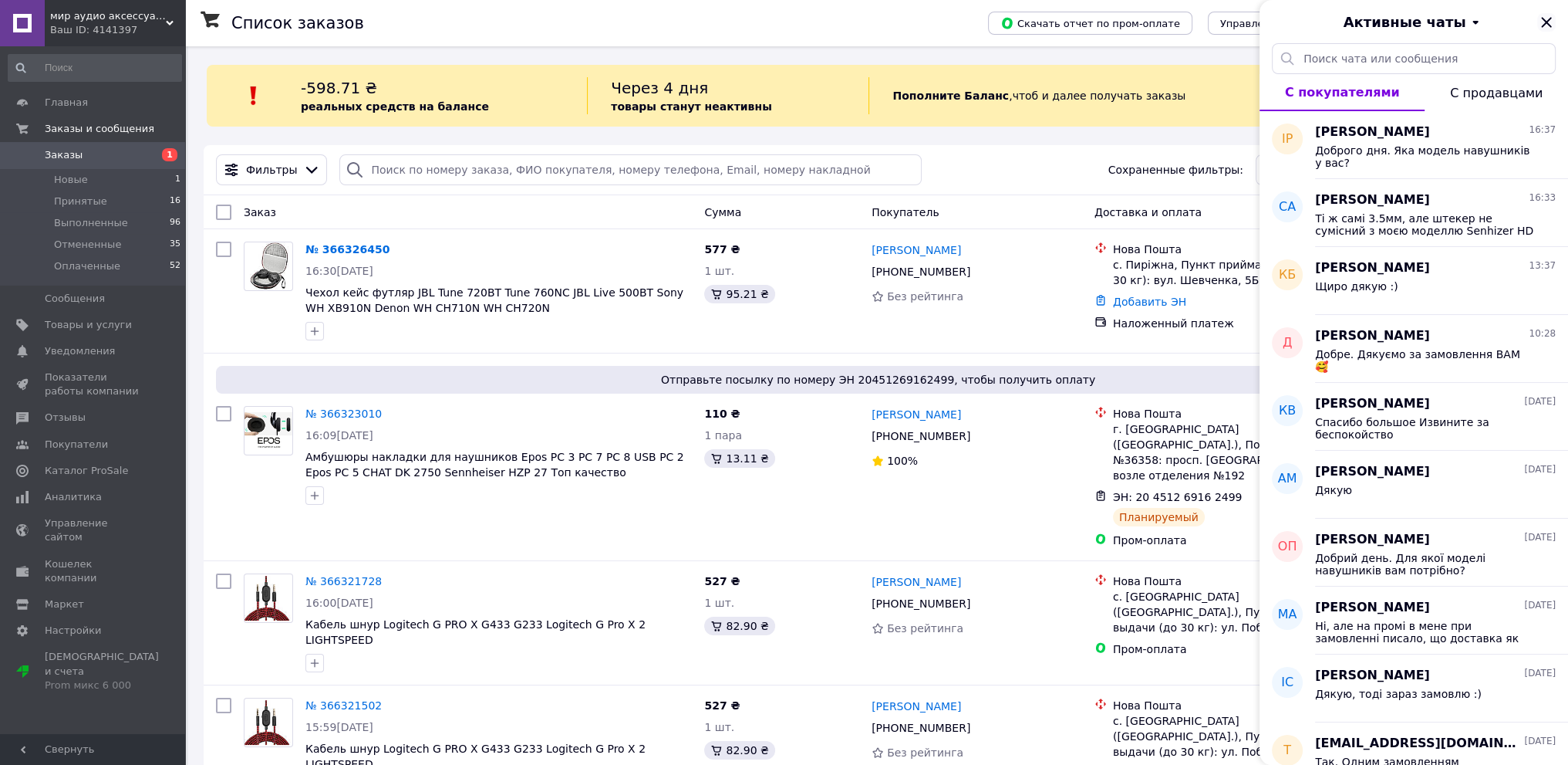
click at [1552, 23] on icon "Закрыть" at bounding box center [1546, 23] width 19 height 19
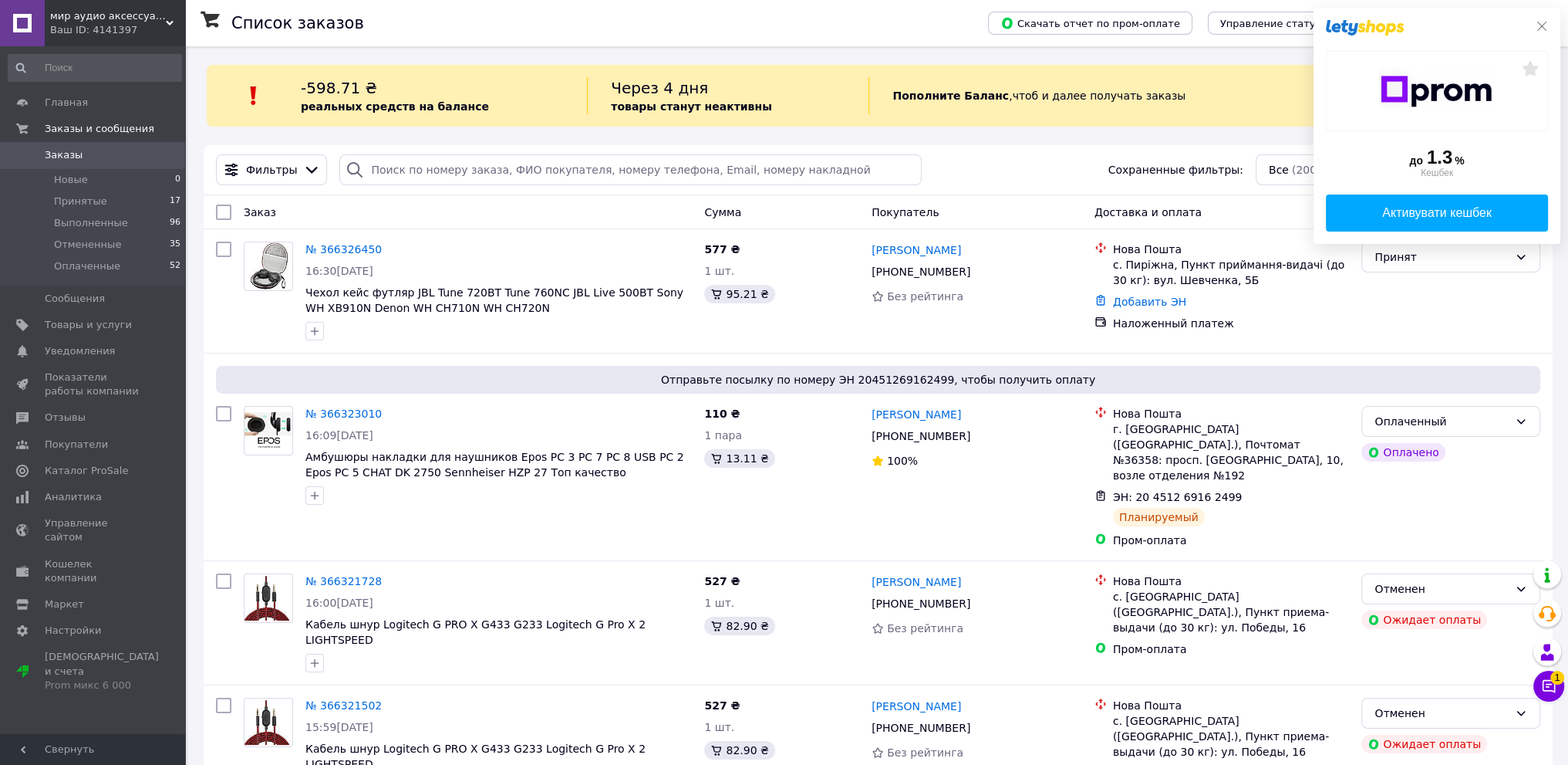
click at [1542, 21] on icon at bounding box center [1542, 26] width 12 height 12
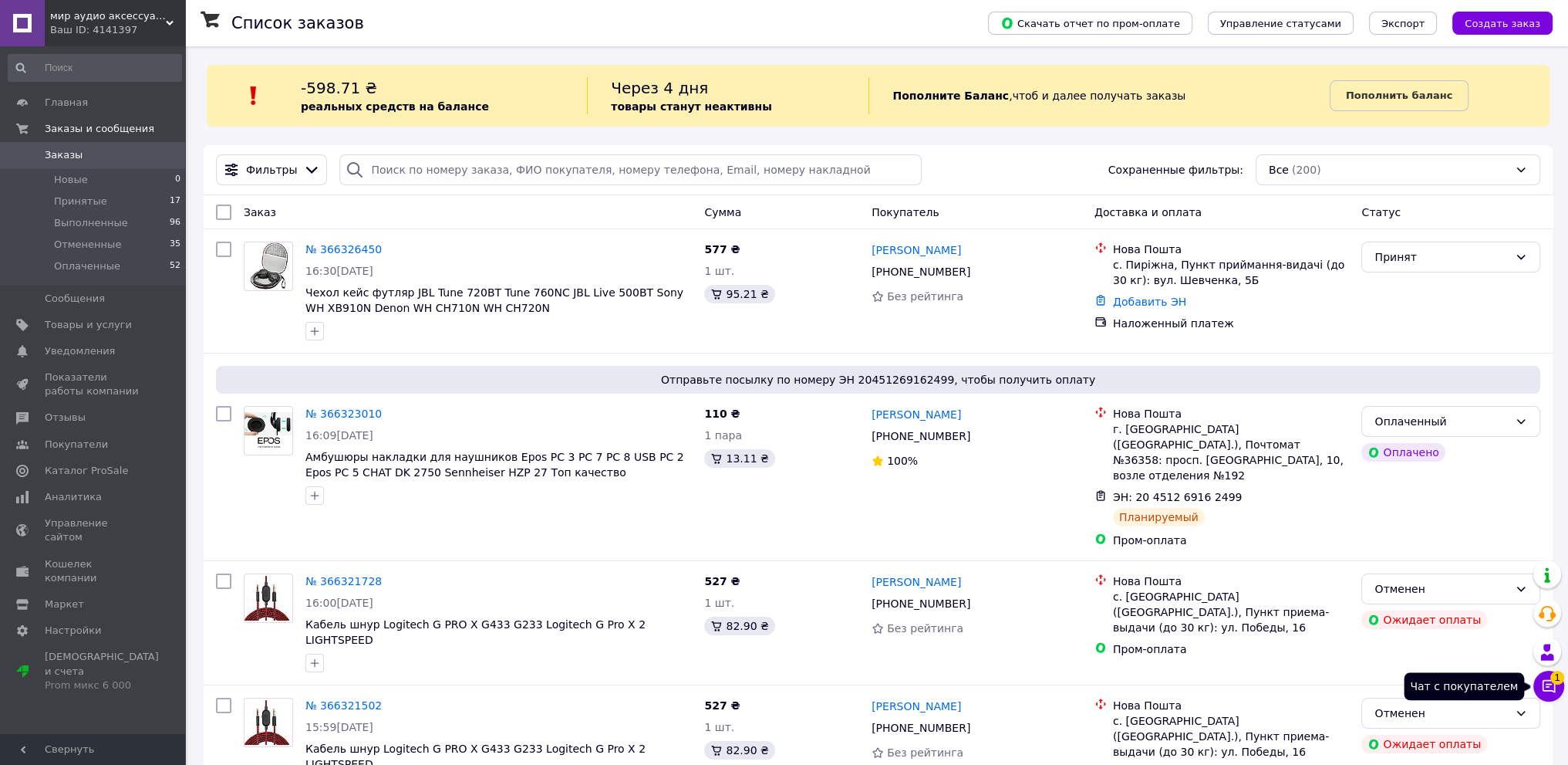
click at [1545, 681] on icon at bounding box center [1548, 686] width 15 height 15
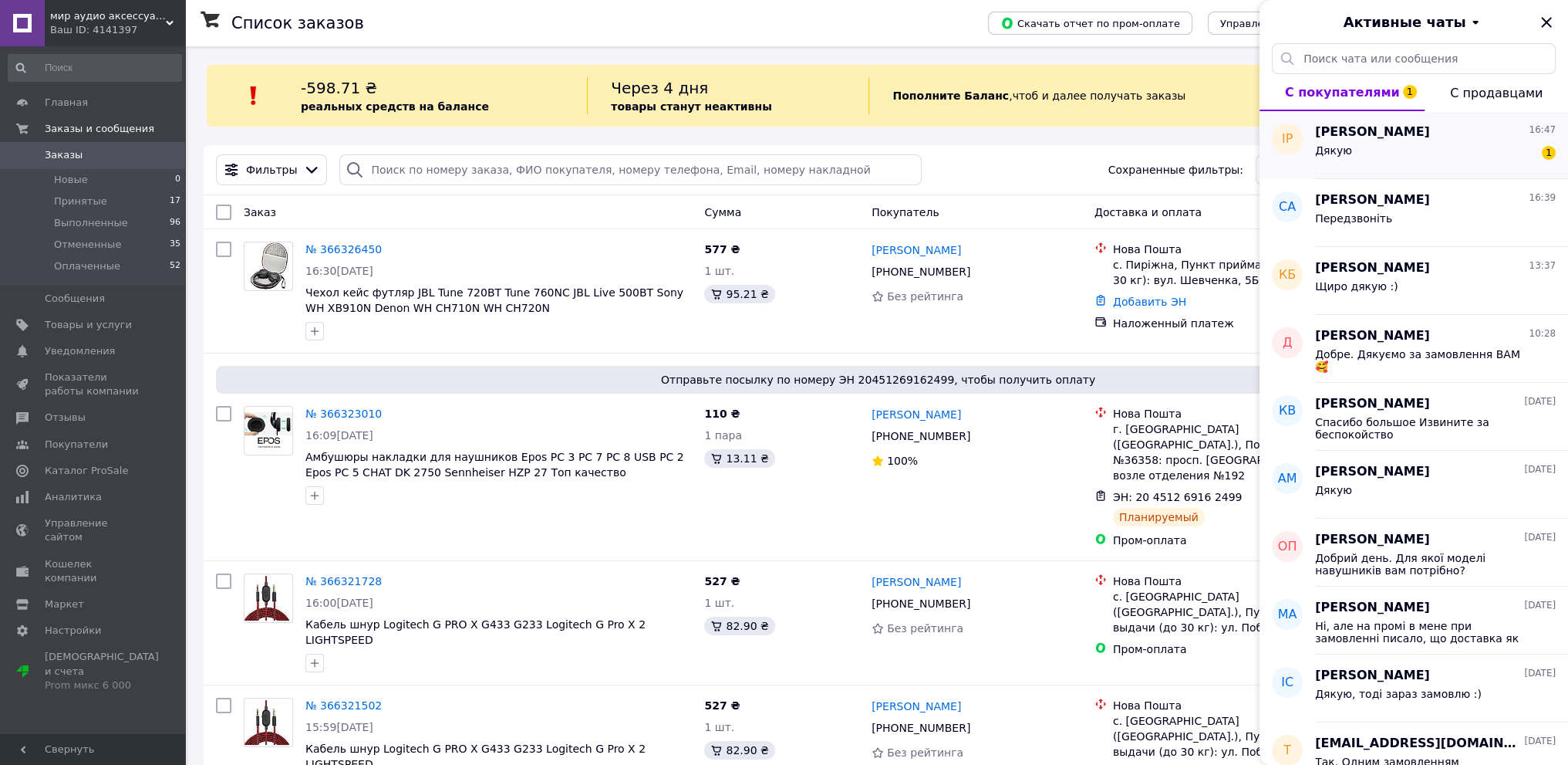
click at [1427, 158] on div "Дякую 1" at bounding box center [1435, 153] width 241 height 25
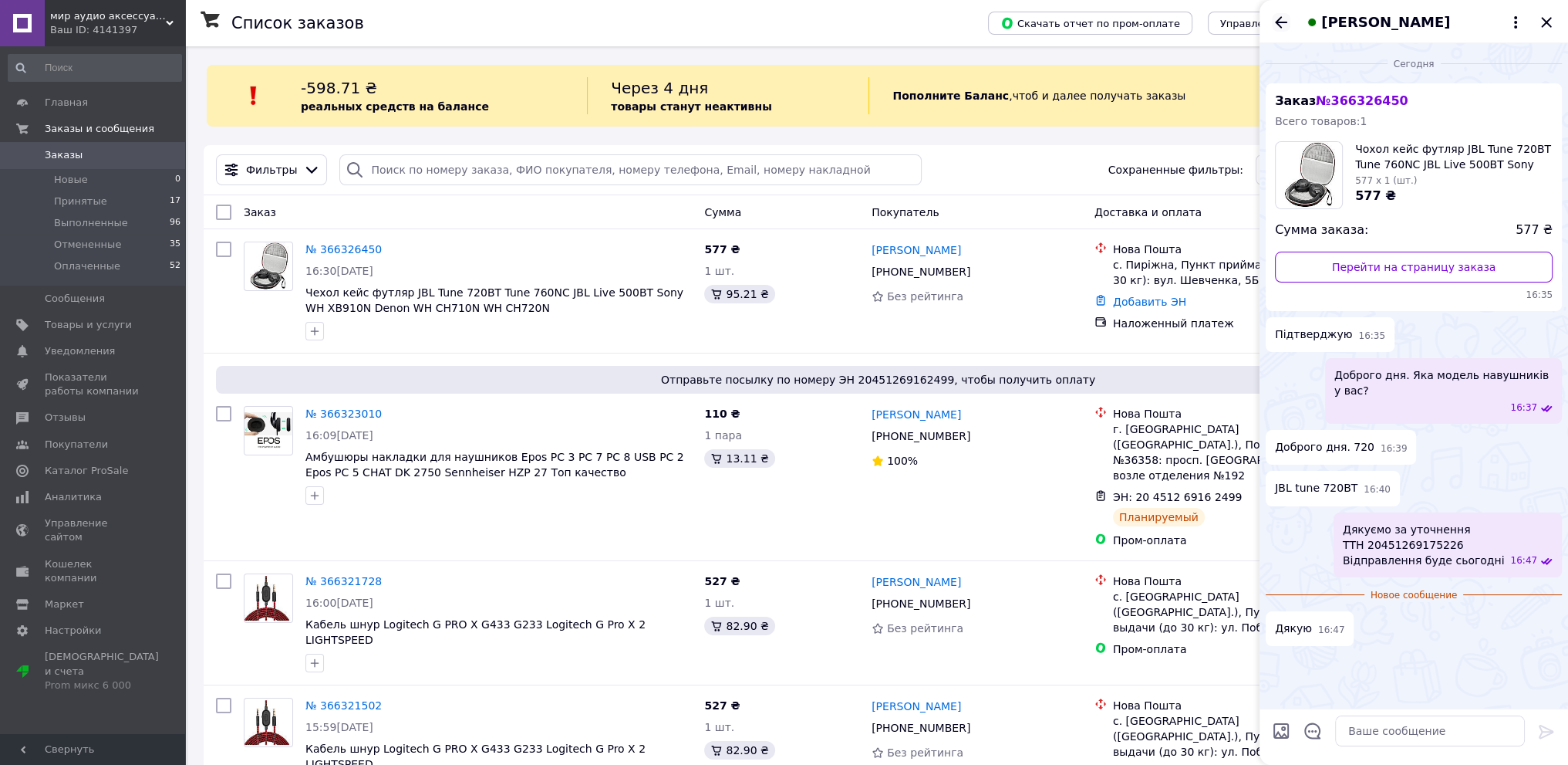
click at [1277, 22] on icon "Назад" at bounding box center [1281, 22] width 12 height 11
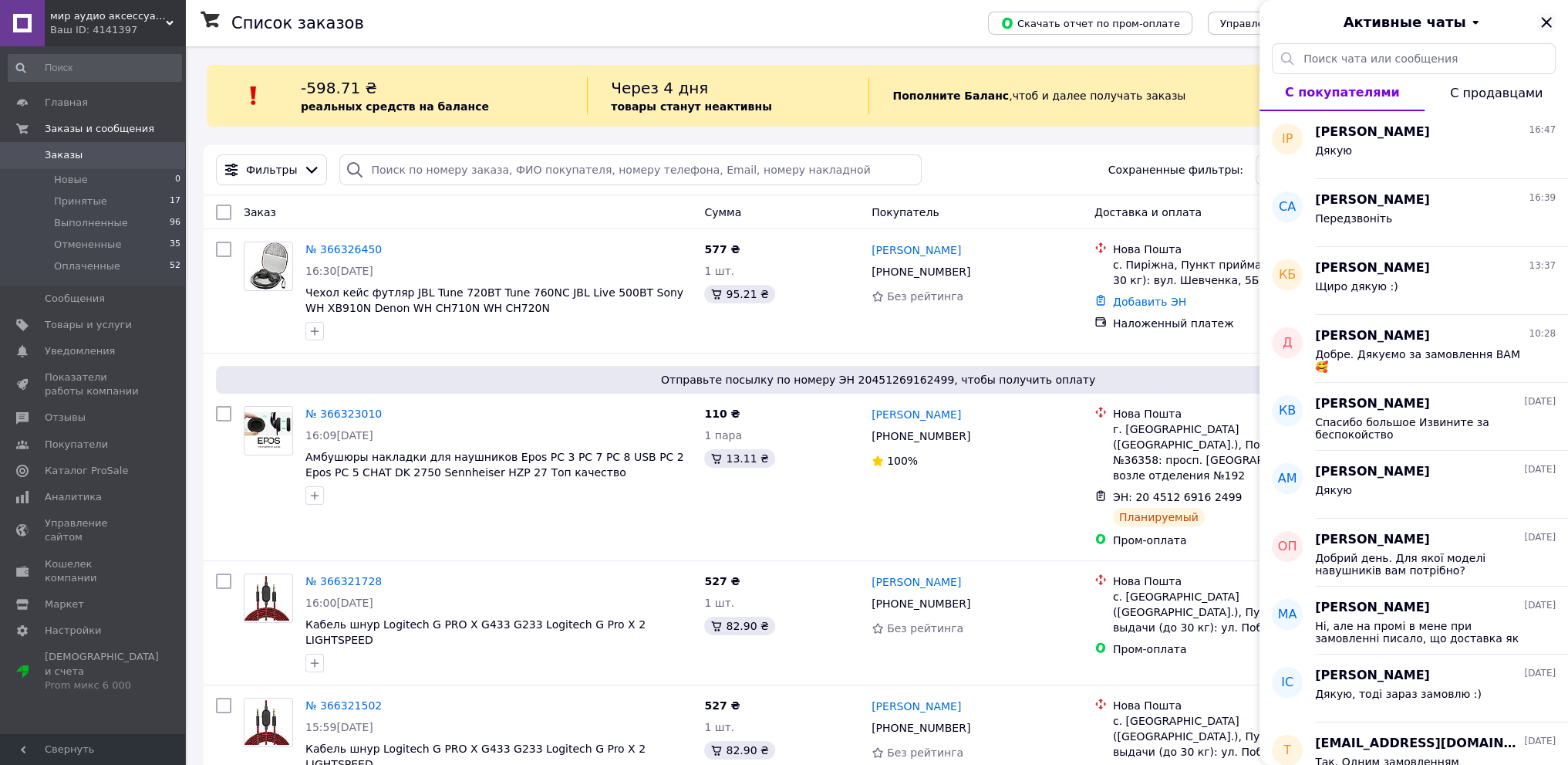
click at [1543, 24] on icon "Закрыть" at bounding box center [1545, 22] width 10 height 10
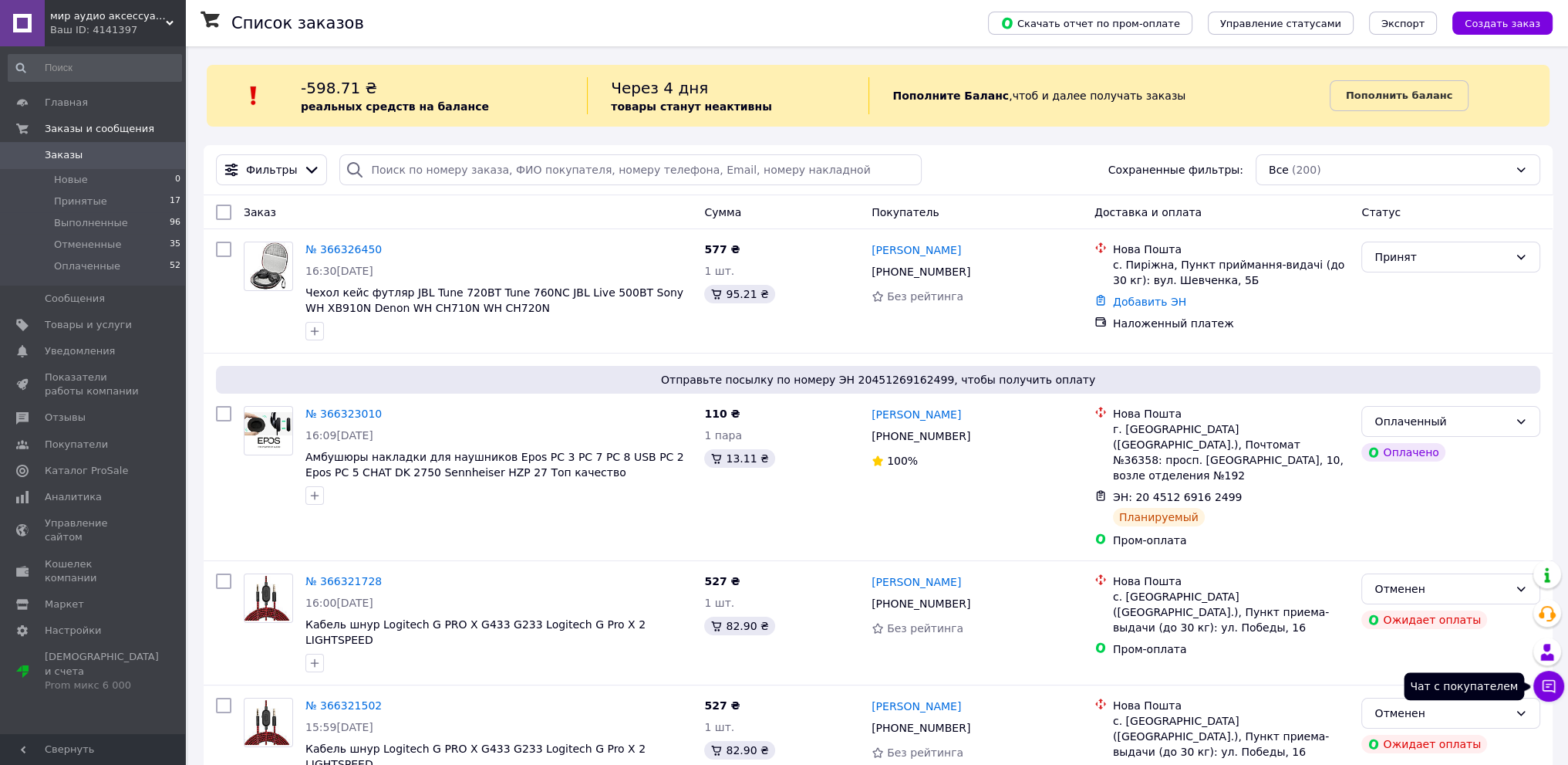
click at [1542, 685] on icon at bounding box center [1549, 687] width 13 height 13
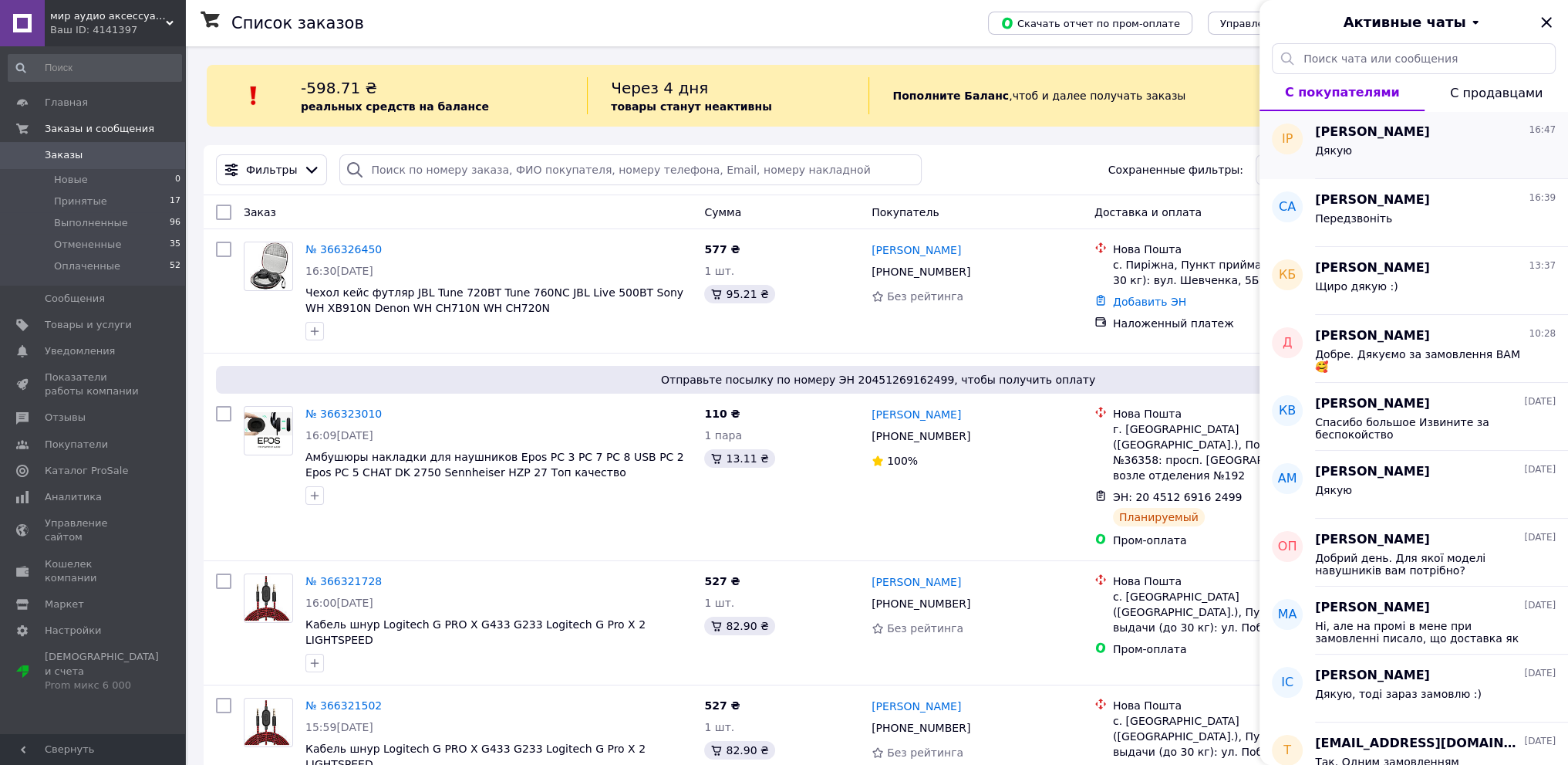
click at [1374, 158] on div "Дякую" at bounding box center [1435, 153] width 241 height 25
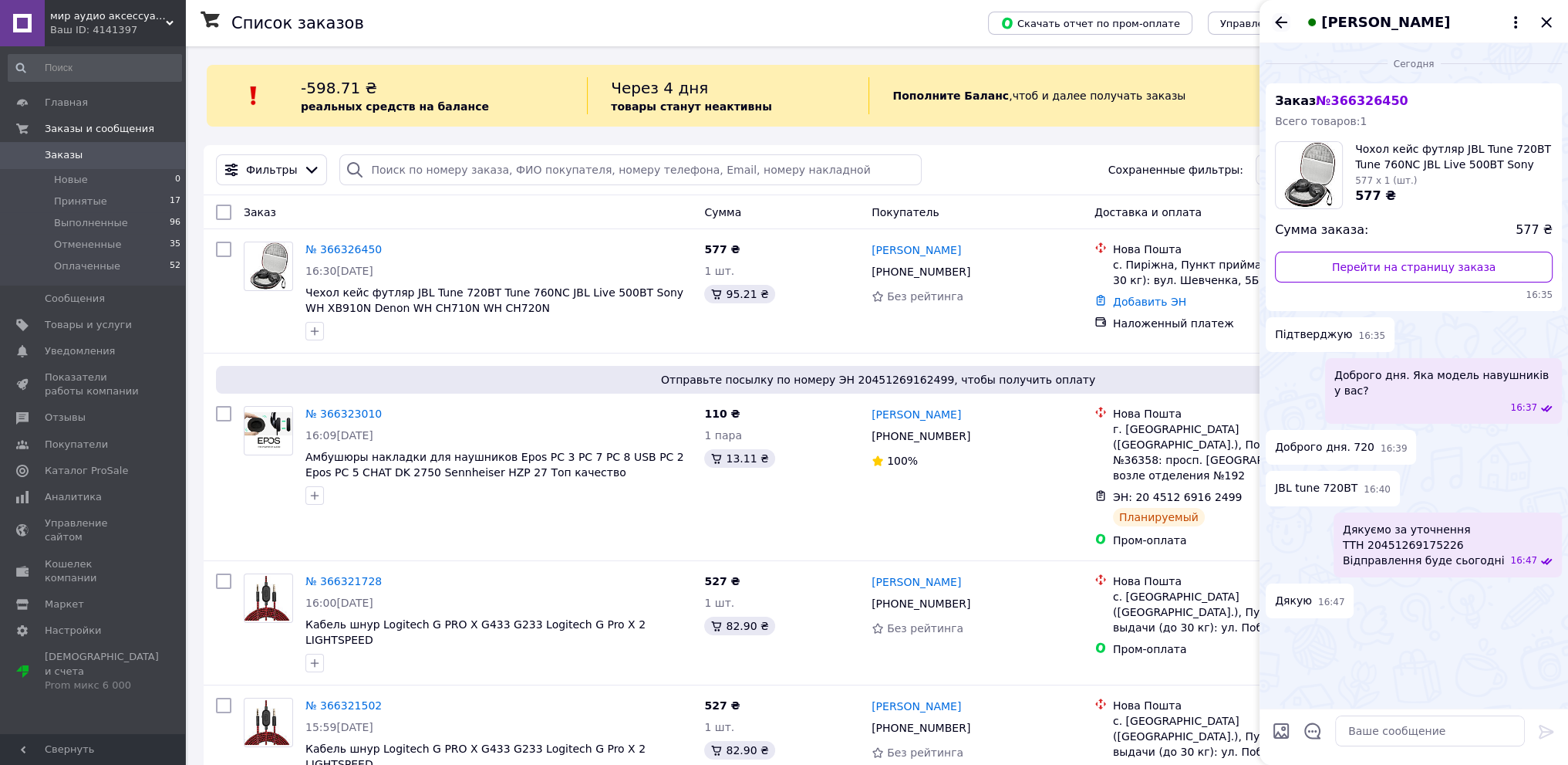
click at [1283, 24] on icon "Назад" at bounding box center [1281, 23] width 19 height 19
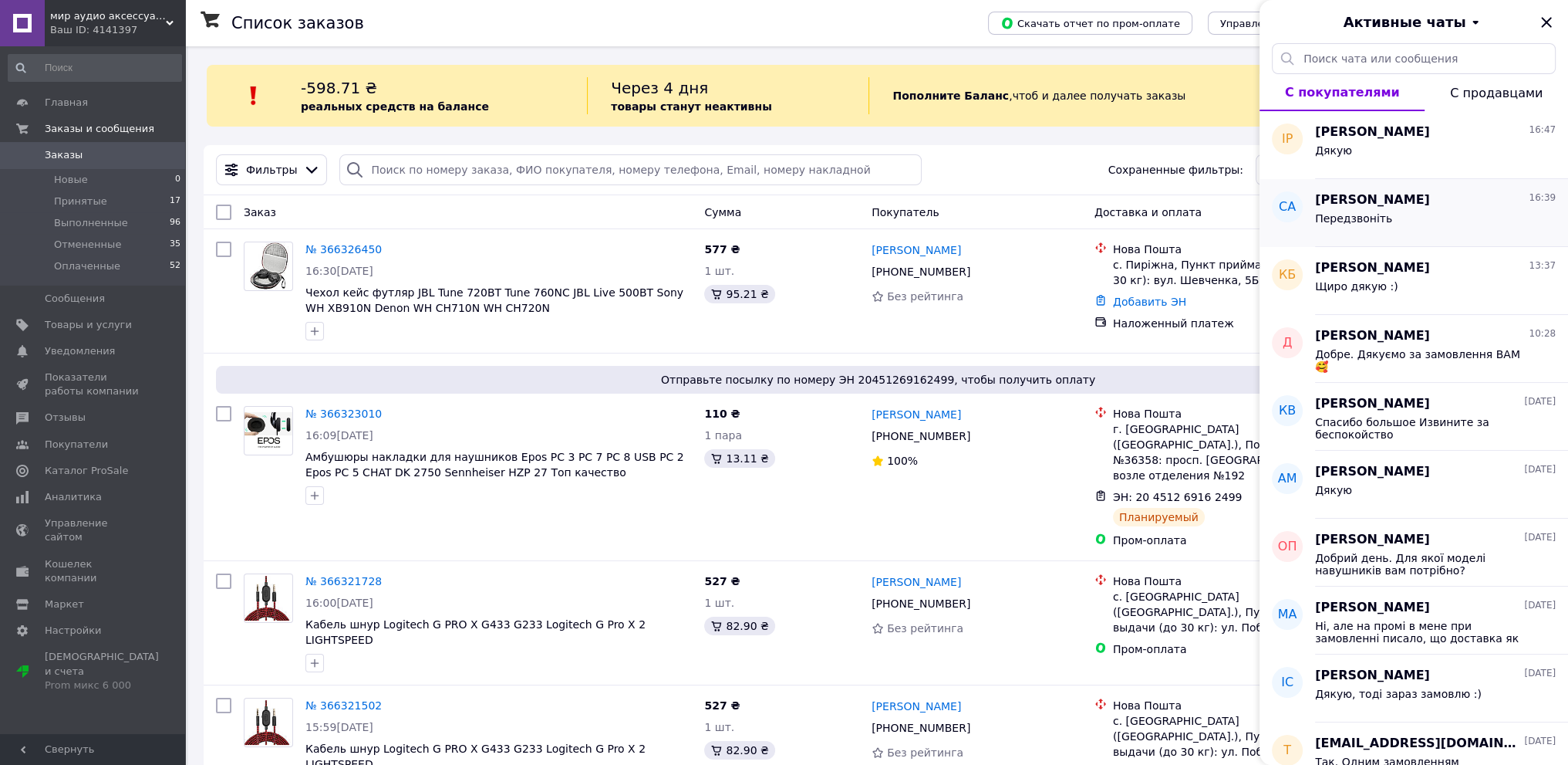
click at [1472, 218] on div "Передзвоніть" at bounding box center [1435, 221] width 241 height 25
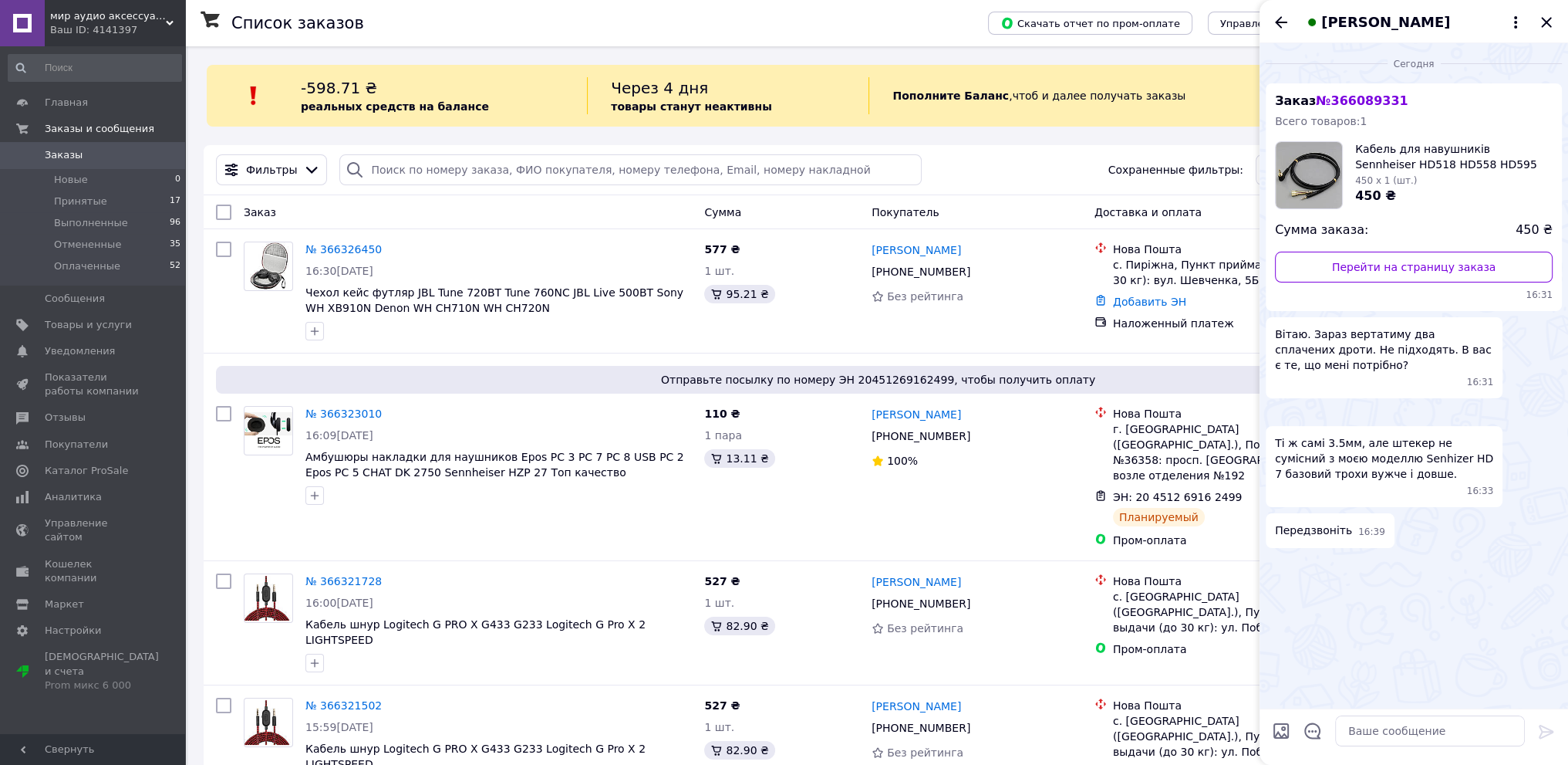
scroll to position [61, 0]
click at [1370, 31] on span "[PERSON_NAME]" at bounding box center [1386, 22] width 129 height 20
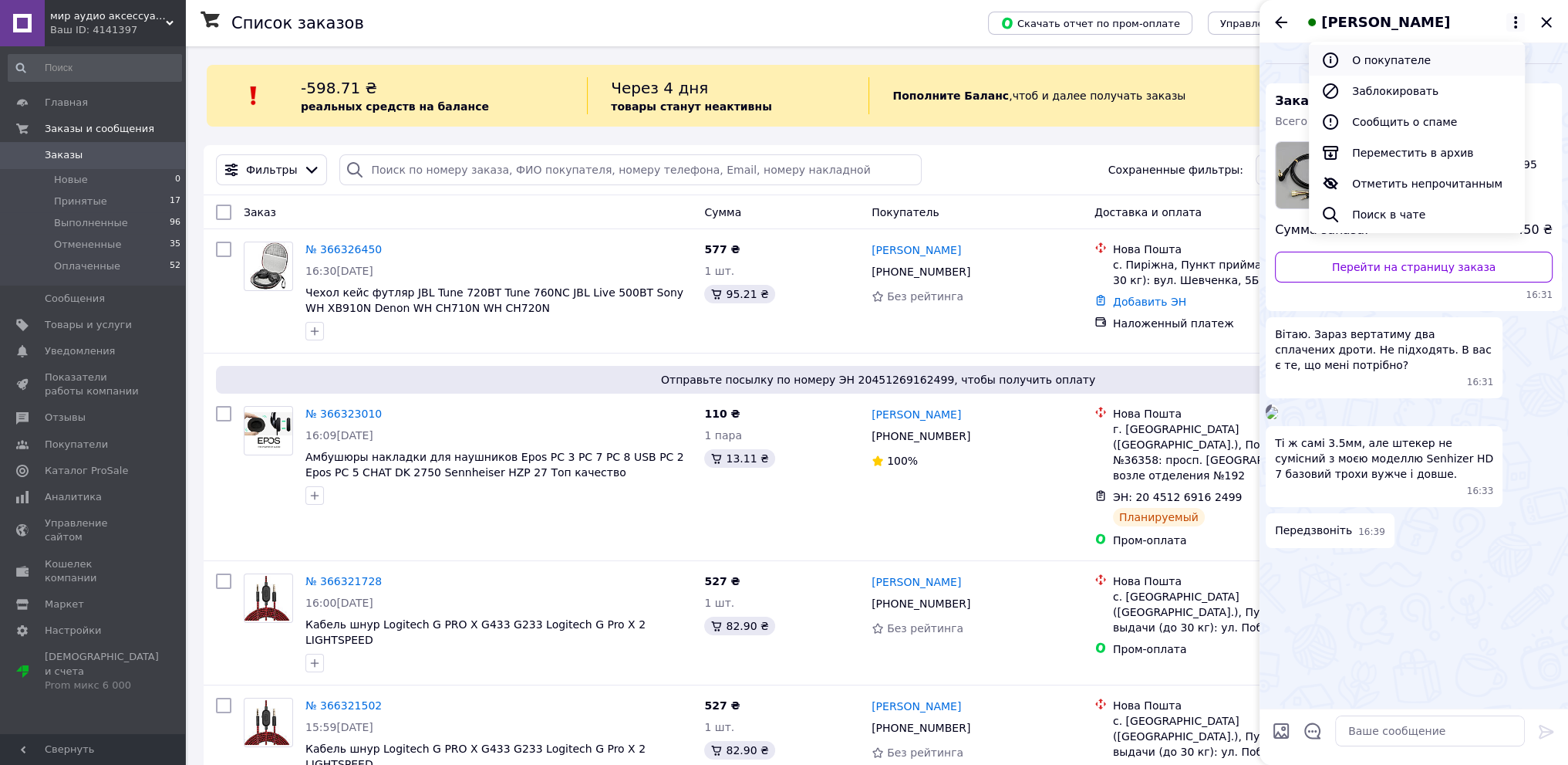
click at [1385, 64] on button "О покупателе" at bounding box center [1417, 60] width 215 height 31
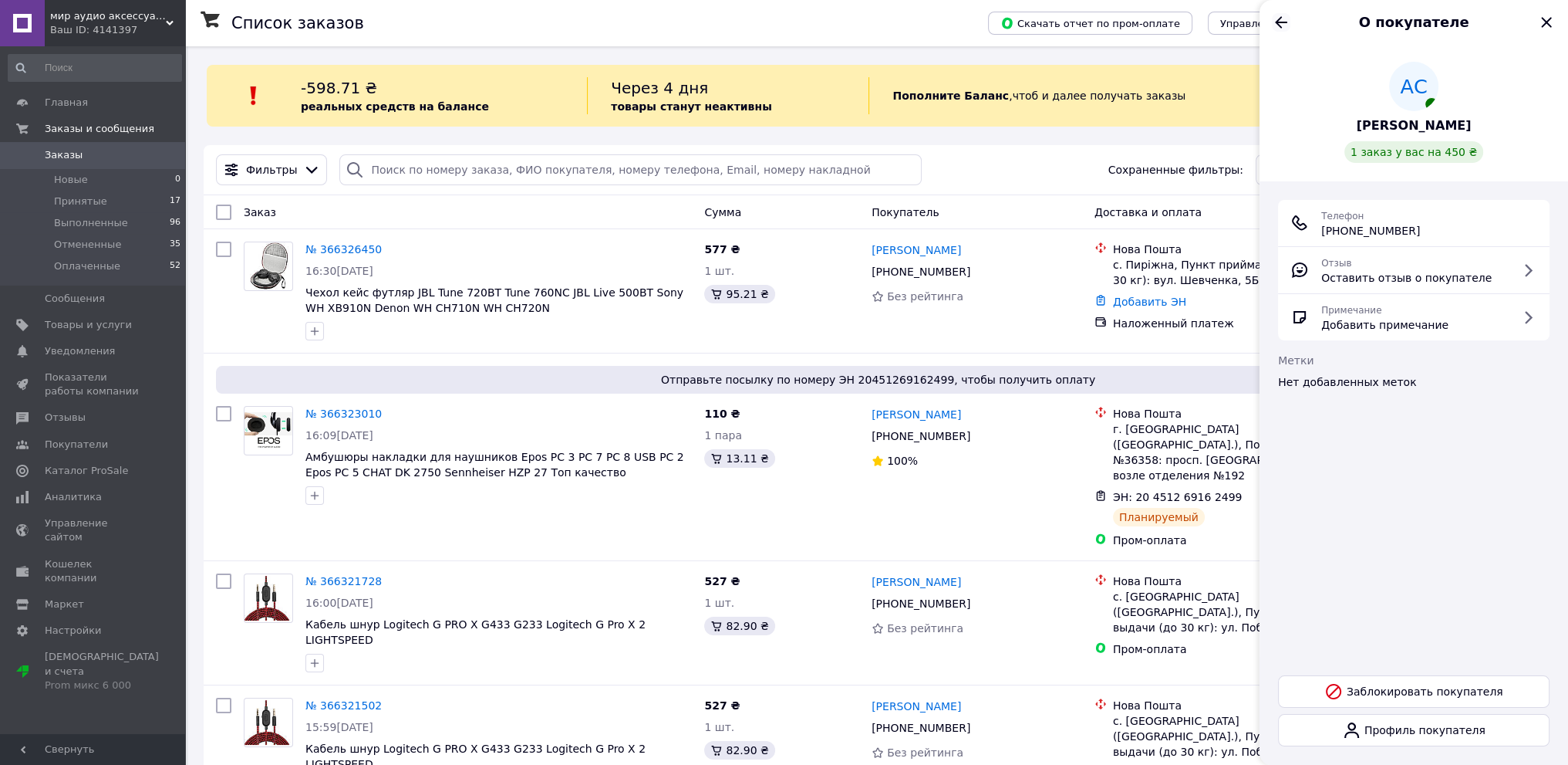
click at [1277, 21] on icon "Назад" at bounding box center [1281, 22] width 12 height 11
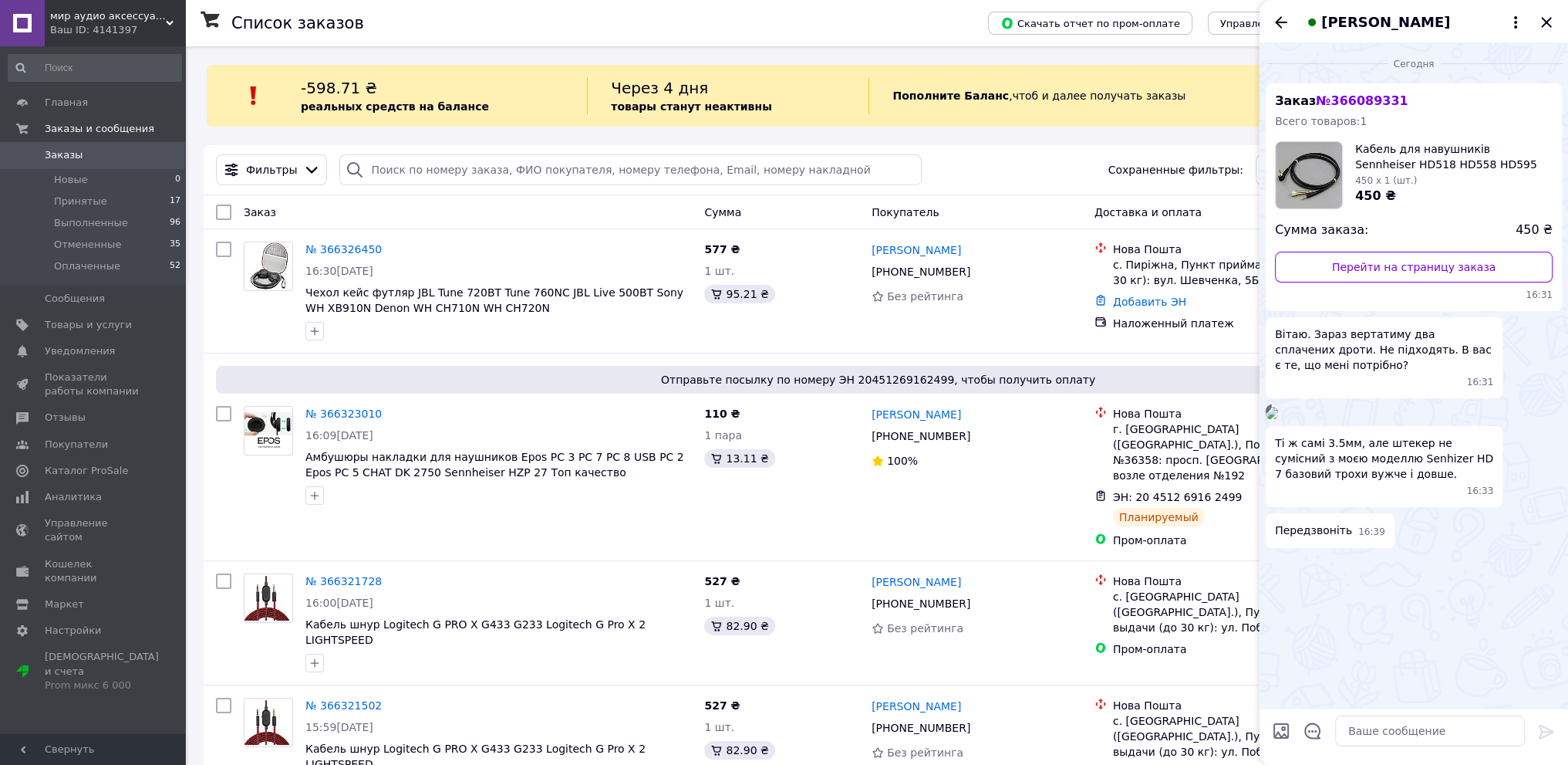
click at [1278, 419] on img at bounding box center [1271, 412] width 12 height 12
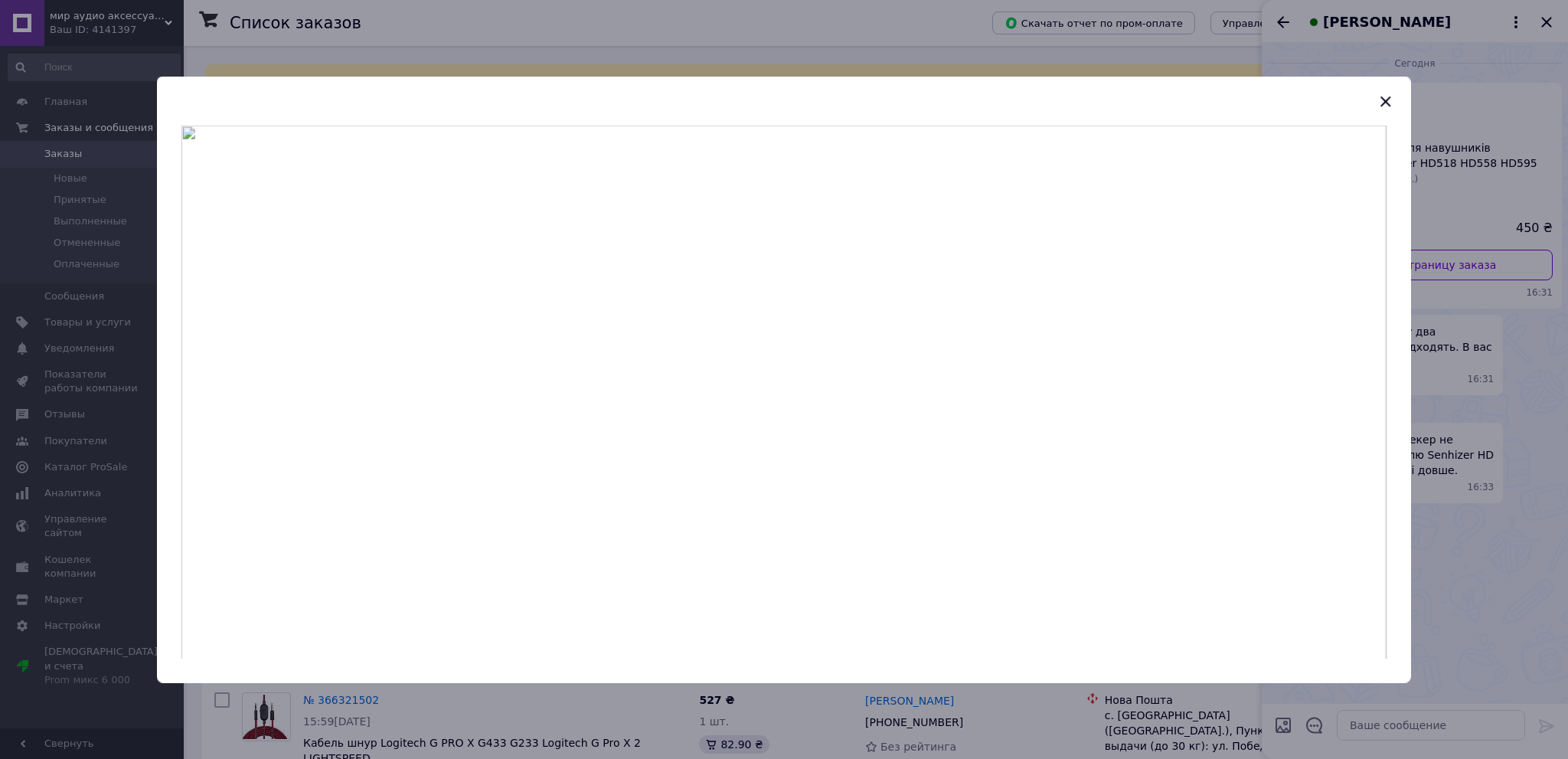
click at [1381, 101] on icon "button" at bounding box center [1386, 101] width 19 height 19
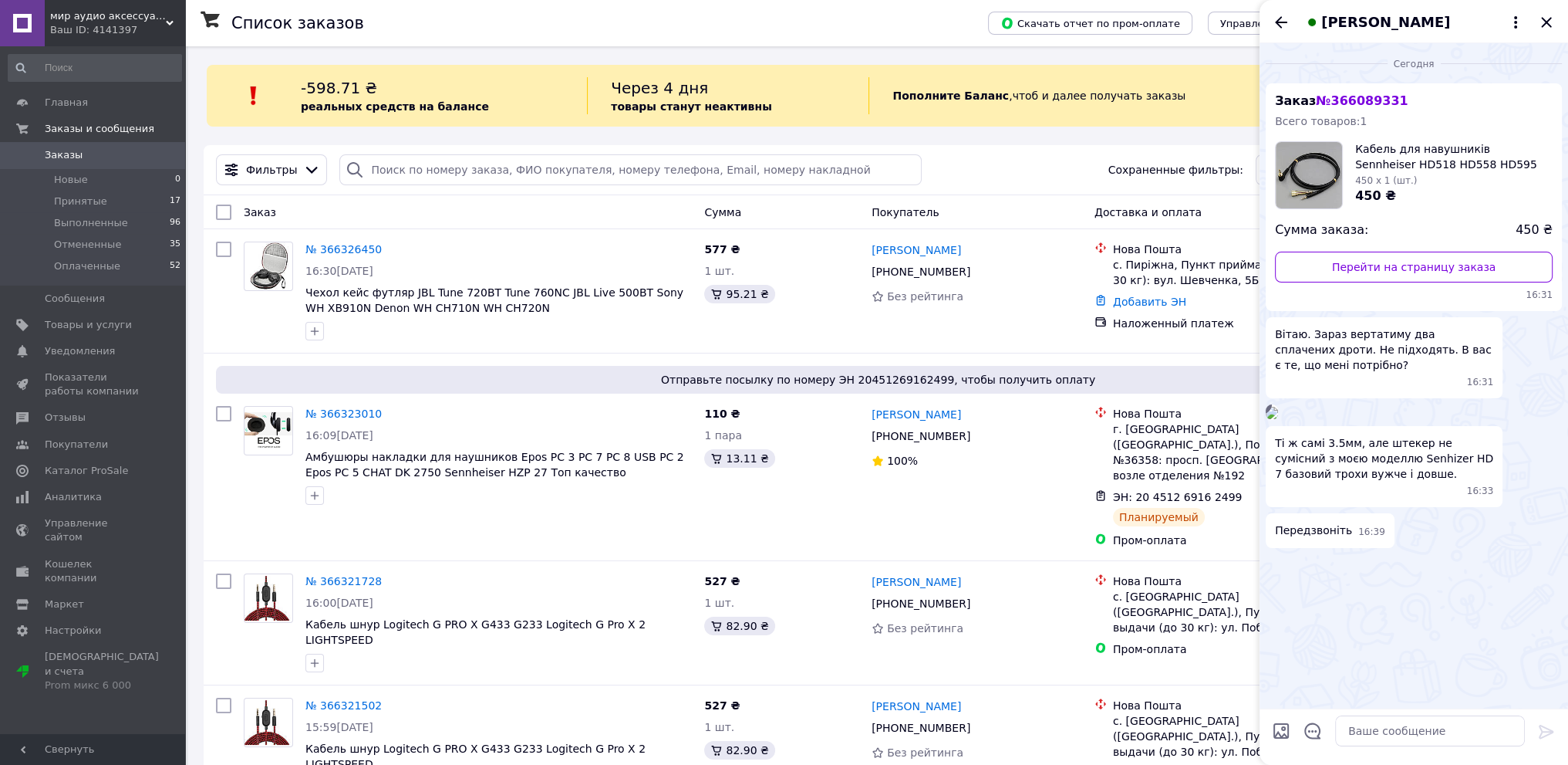
click at [1278, 419] on img at bounding box center [1271, 412] width 12 height 12
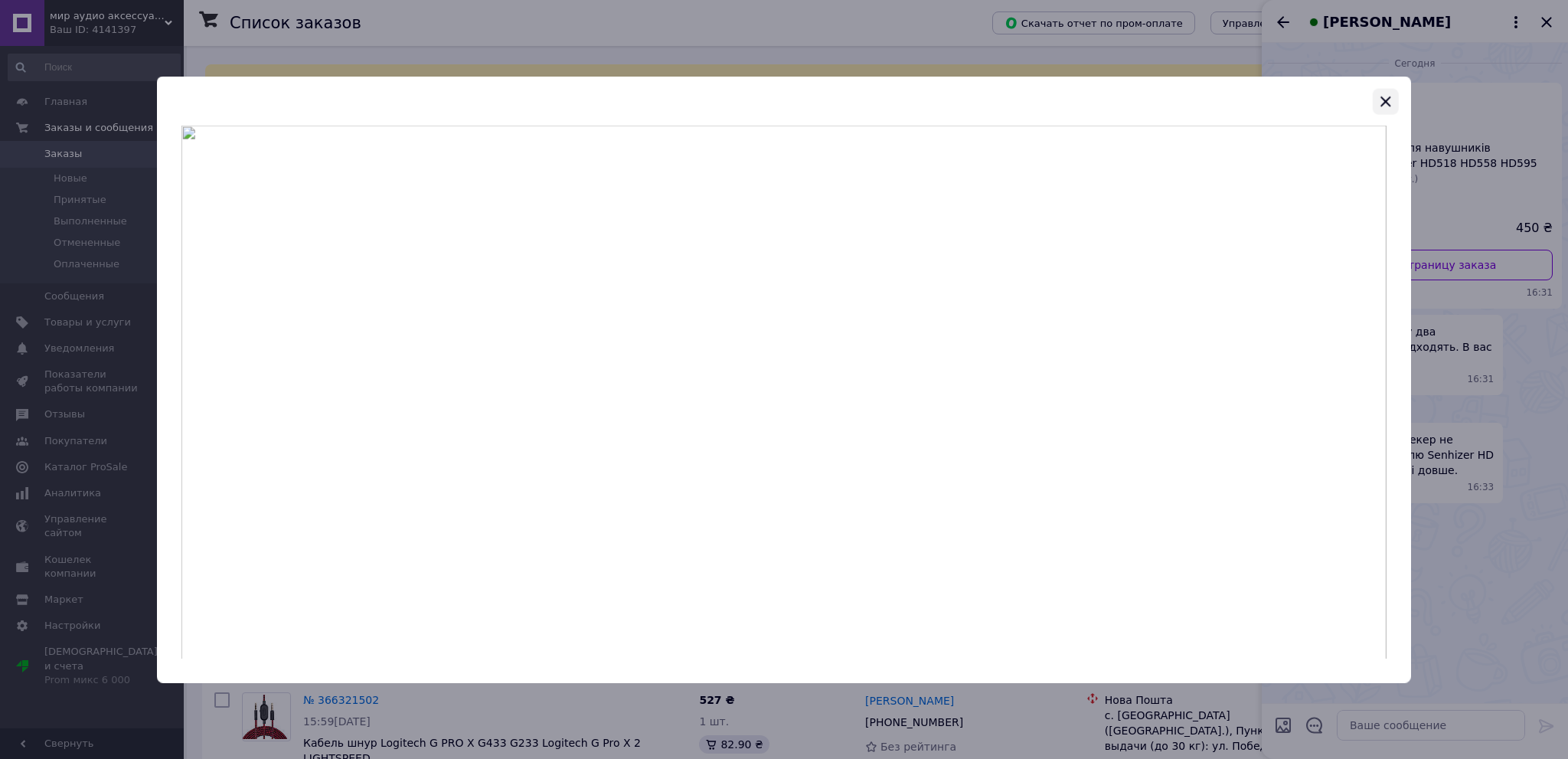
click at [1386, 99] on icon "button" at bounding box center [1386, 101] width 19 height 19
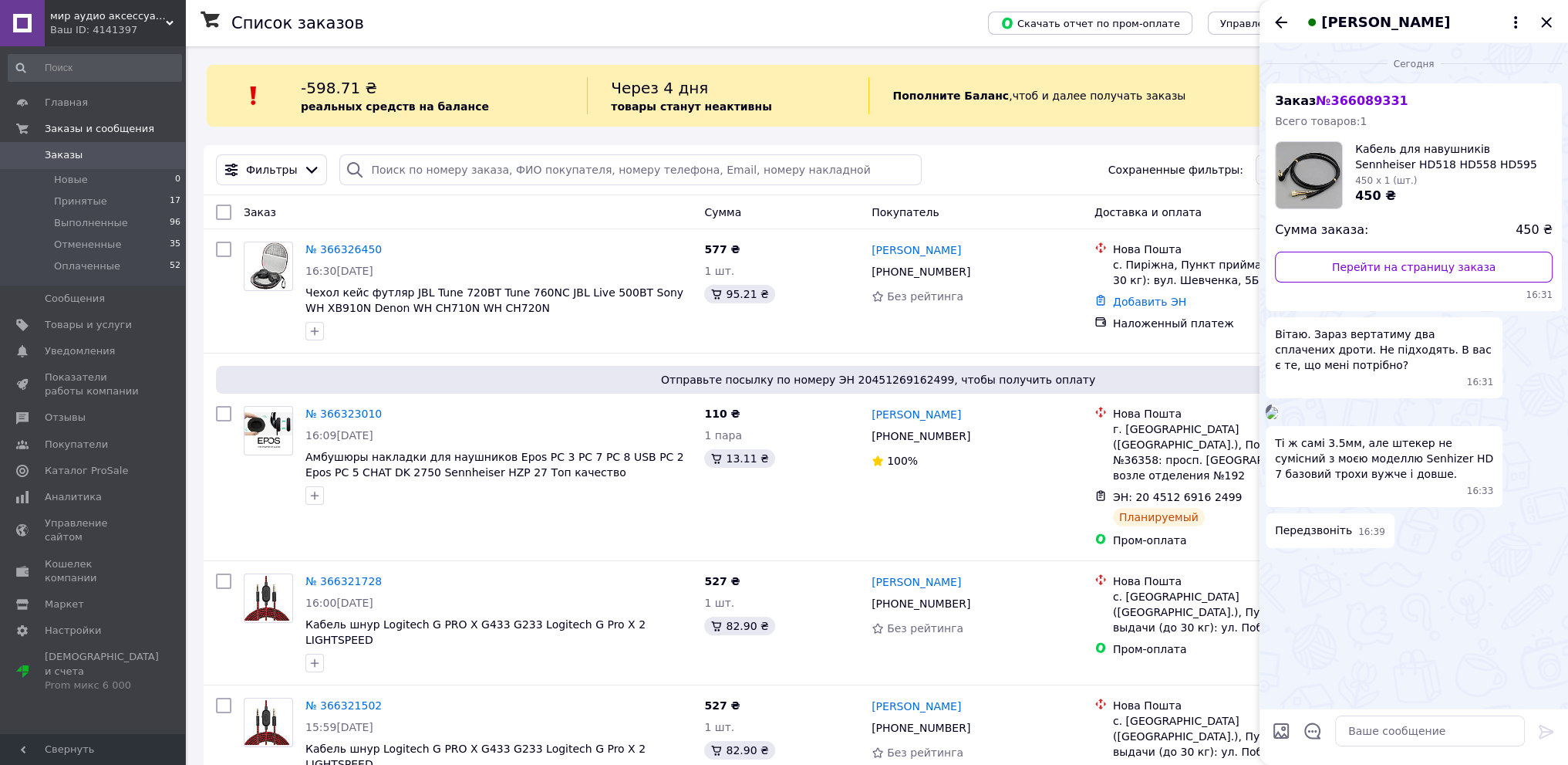
click at [1278, 419] on img at bounding box center [1271, 412] width 12 height 12
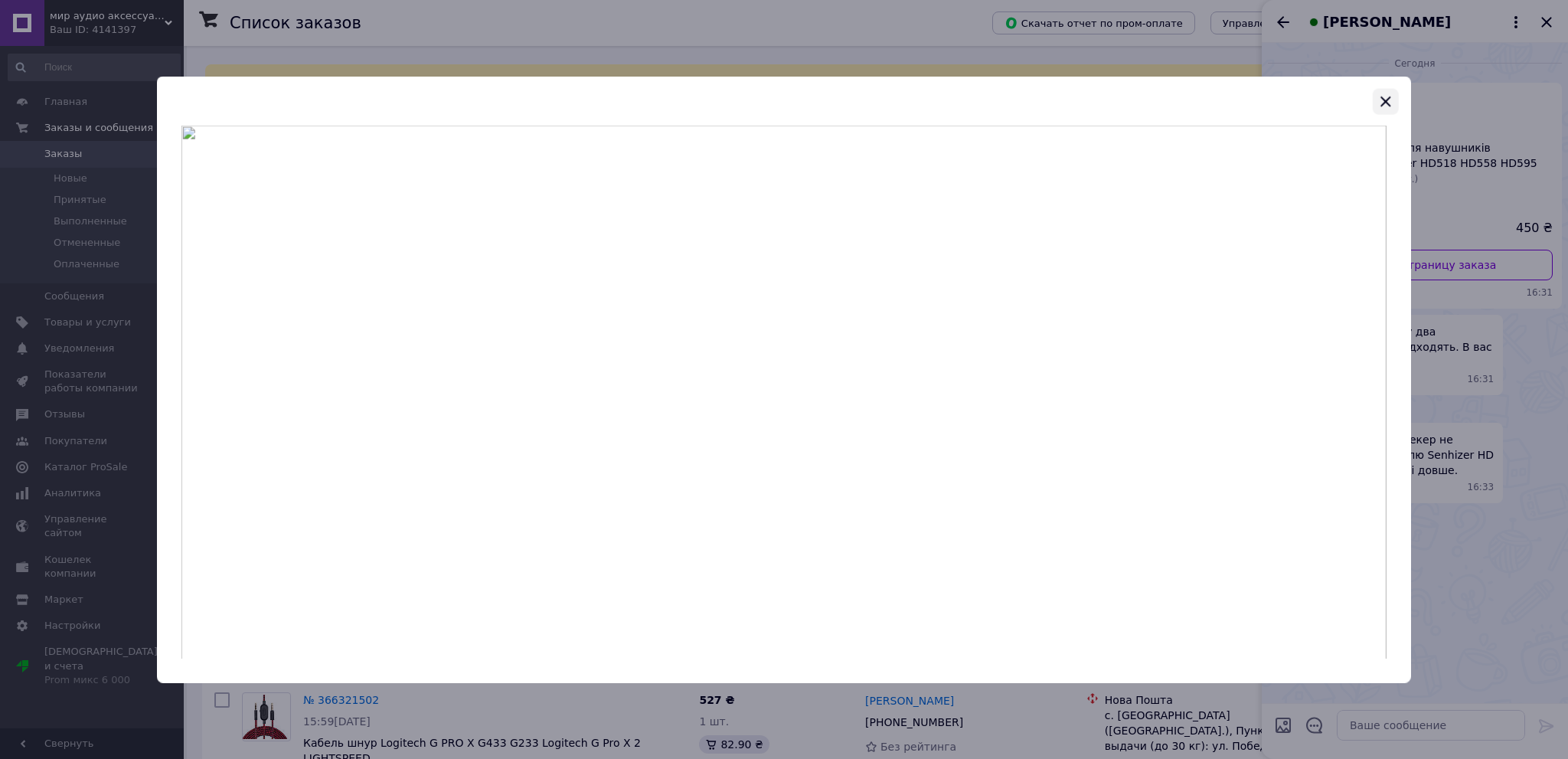
click at [1383, 98] on icon "button" at bounding box center [1386, 101] width 10 height 10
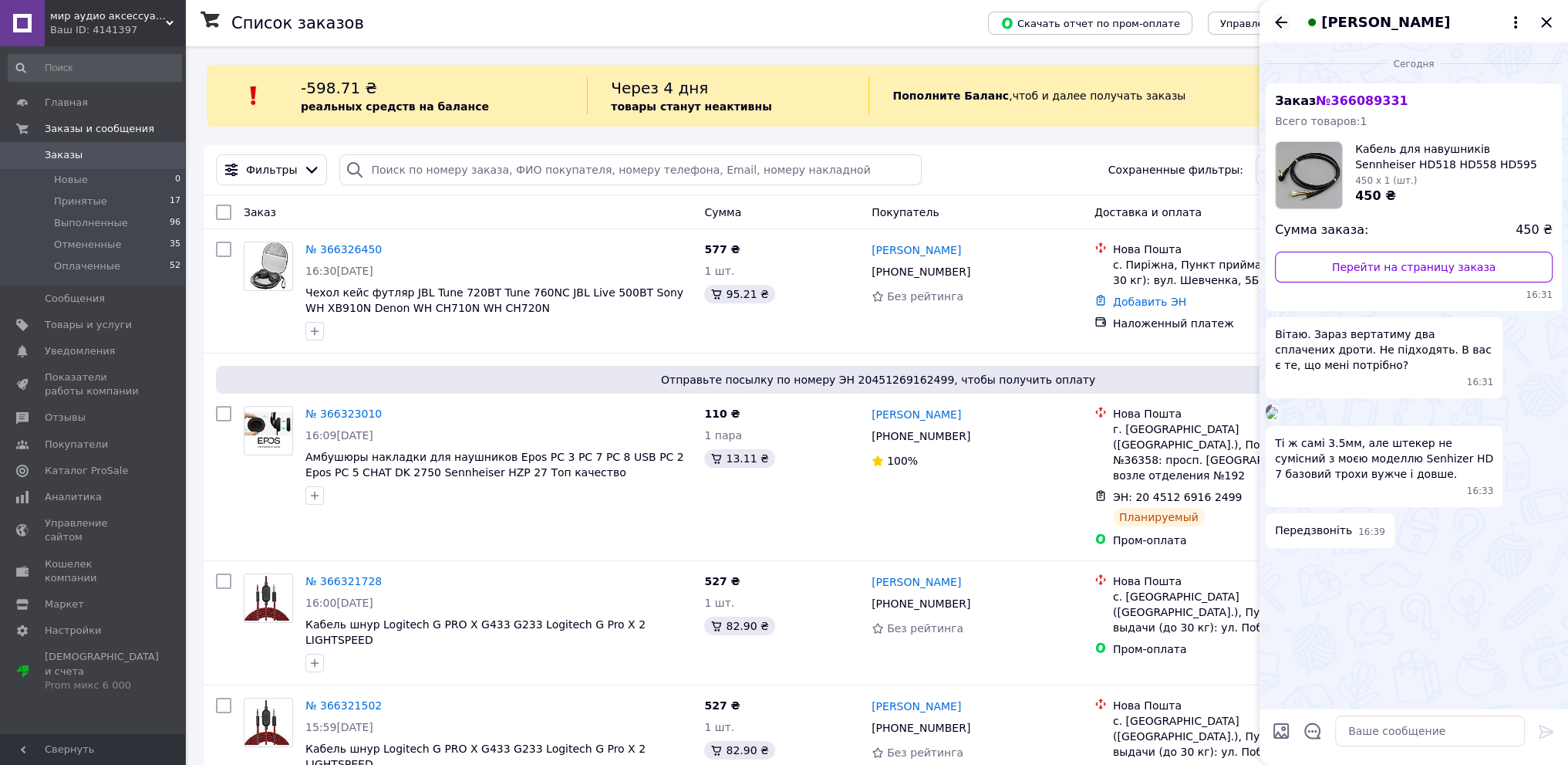
click at [1280, 18] on icon "Назад" at bounding box center [1281, 22] width 12 height 11
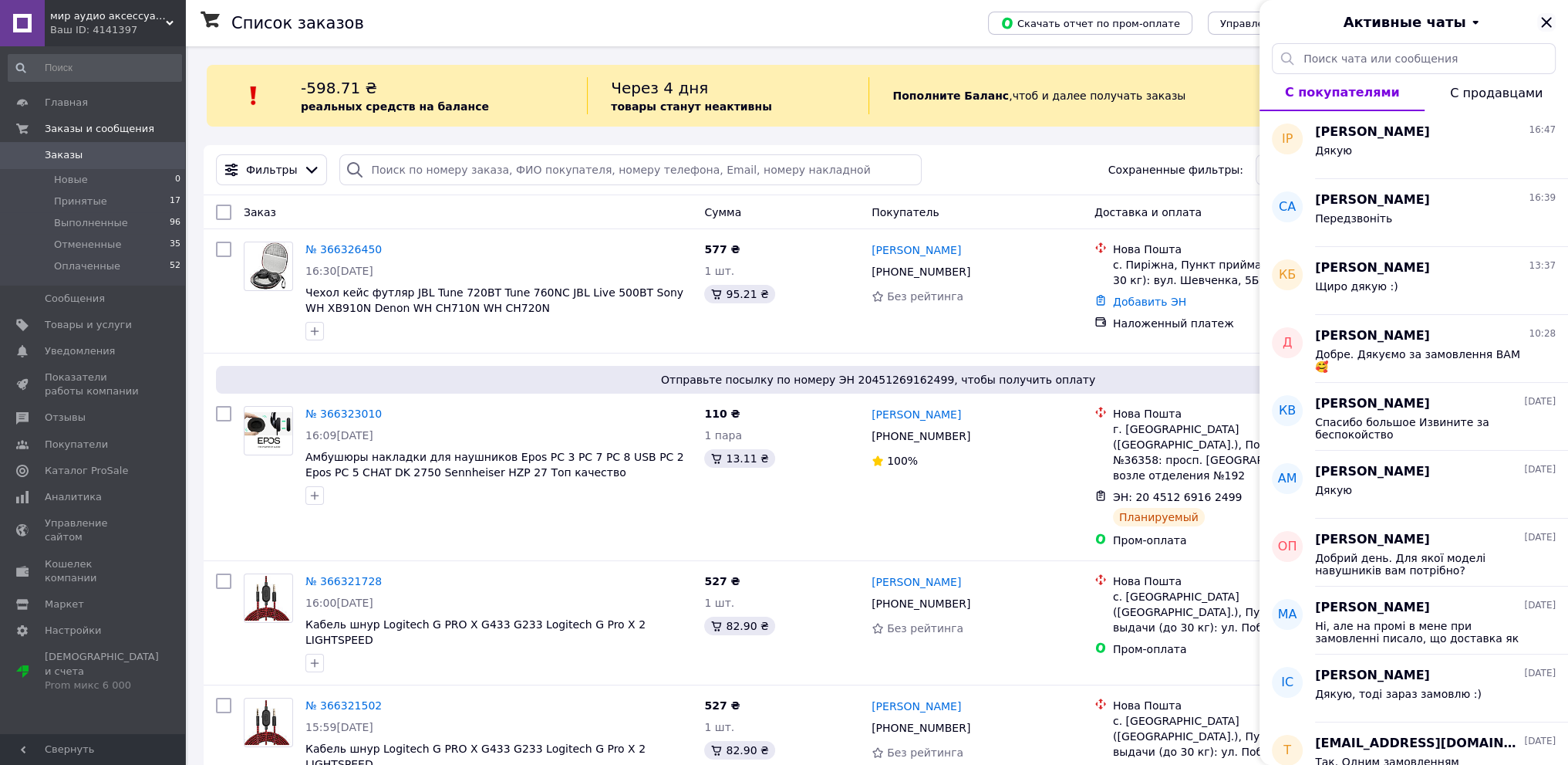
click at [1548, 20] on icon "Закрыть" at bounding box center [1545, 22] width 10 height 10
